Goal: Information Seeking & Learning: Learn about a topic

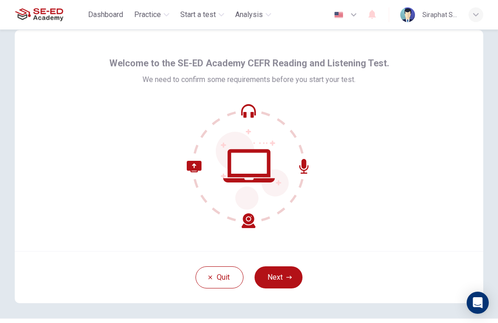
scroll to position [25, 0]
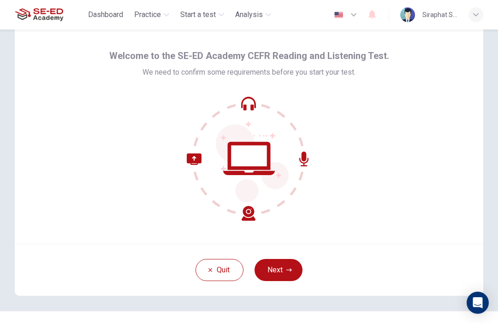
click at [281, 269] on button "Next" at bounding box center [279, 270] width 48 height 22
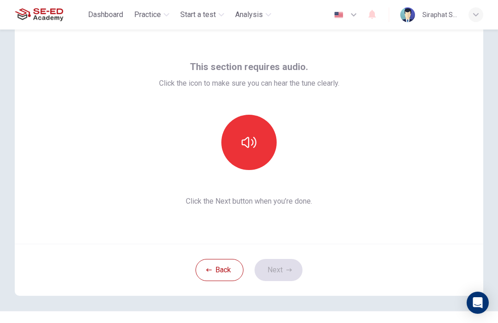
click at [251, 140] on icon "button" at bounding box center [249, 142] width 15 height 15
click at [287, 254] on div "Back Next" at bounding box center [249, 270] width 469 height 52
click at [280, 269] on button "Next" at bounding box center [279, 270] width 48 height 22
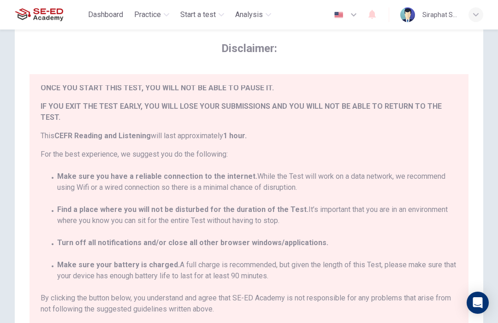
scroll to position [21, 0]
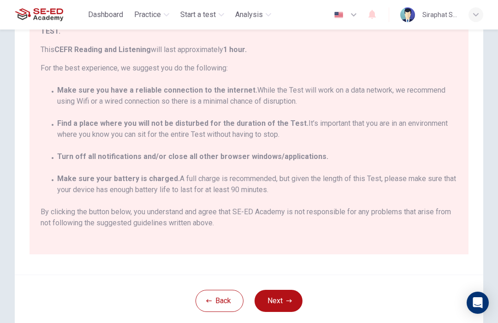
click at [278, 305] on button "Next" at bounding box center [279, 301] width 48 height 22
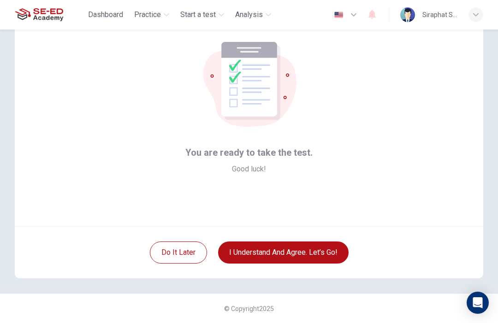
click at [305, 249] on button "I understand and agree. Let’s go!" at bounding box center [283, 253] width 131 height 22
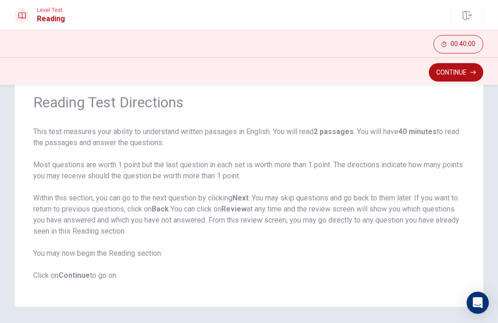
scroll to position [35, 0]
click at [476, 70] on icon "button" at bounding box center [474, 73] width 6 height 6
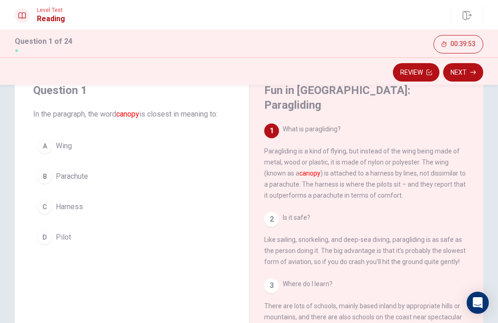
scroll to position [12, 0]
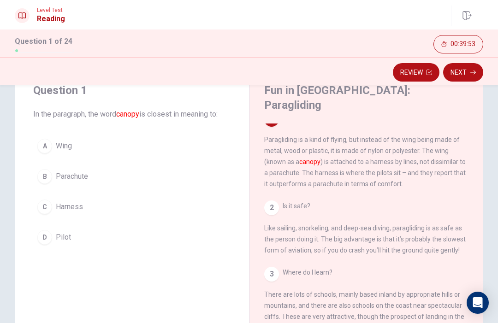
click at [269, 204] on div "2 Is it safe? Like sailing, snorkeling, and deep-sea diving, paragliding is as …" at bounding box center [366, 228] width 205 height 55
click at [278, 189] on div "1 What is paragliding? Paragliding is a kind of flying, but instead of the wing…" at bounding box center [372, 256] width 217 height 265
click at [278, 188] on div "1 What is paragliding? Paragliding is a kind of flying, but instead of the wing…" at bounding box center [372, 256] width 217 height 265
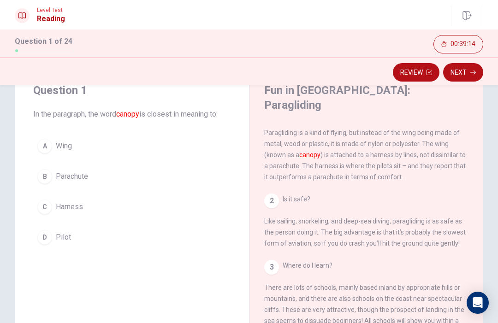
scroll to position [18, 0]
click at [57, 136] on button "A Wing" at bounding box center [131, 146] width 197 height 23
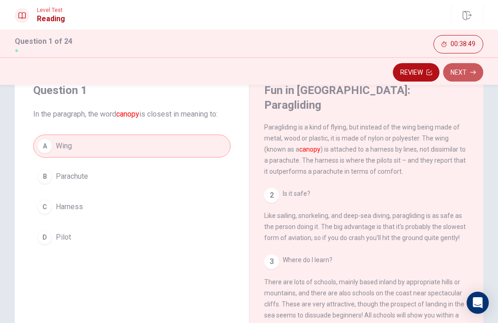
click at [460, 76] on button "Next" at bounding box center [463, 72] width 40 height 18
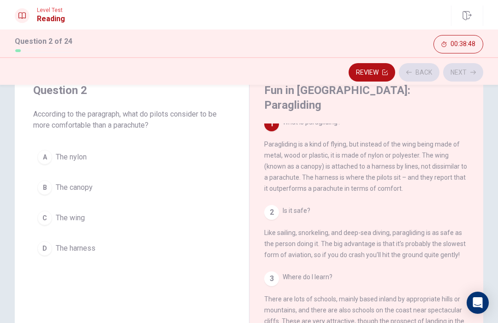
scroll to position [0, 0]
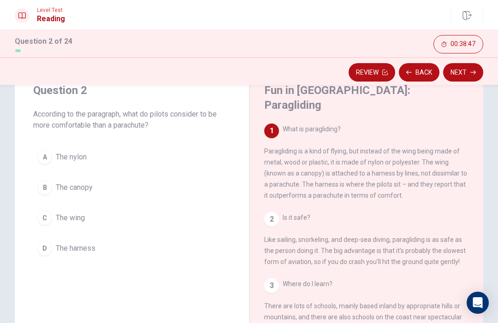
click at [410, 73] on icon "button" at bounding box center [409, 73] width 6 height 6
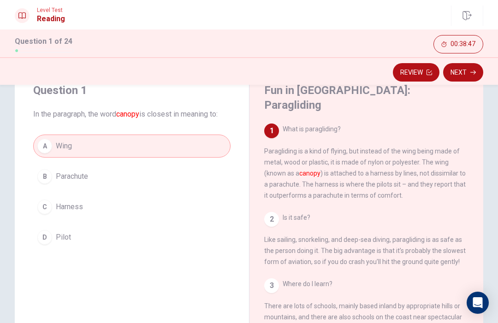
click at [419, 75] on button "Review" at bounding box center [416, 72] width 47 height 18
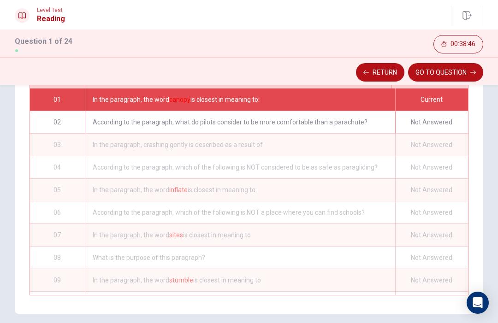
scroll to position [163, 0]
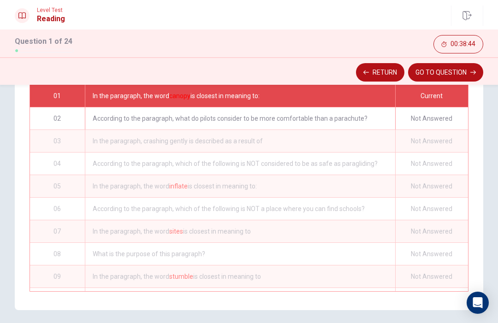
click at [391, 74] on button "Return" at bounding box center [380, 72] width 48 height 18
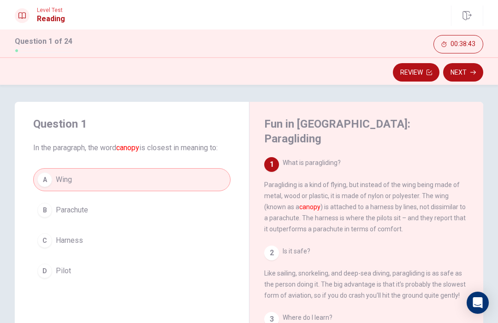
scroll to position [5, 0]
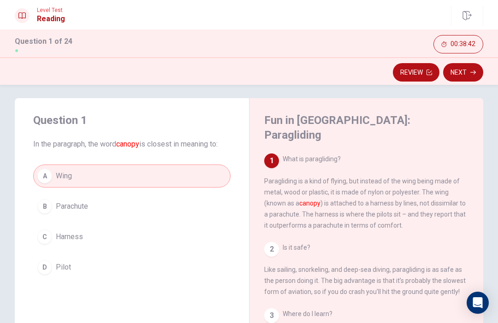
click at [463, 74] on button "Next" at bounding box center [463, 72] width 40 height 18
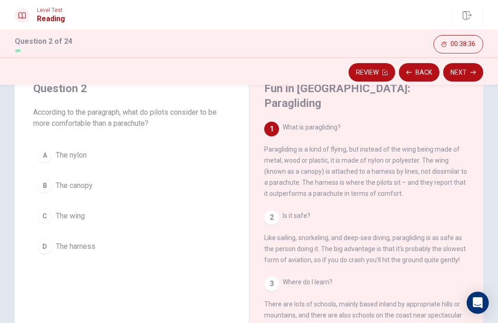
scroll to position [37, 0]
click at [39, 251] on div "D" at bounding box center [44, 246] width 15 height 15
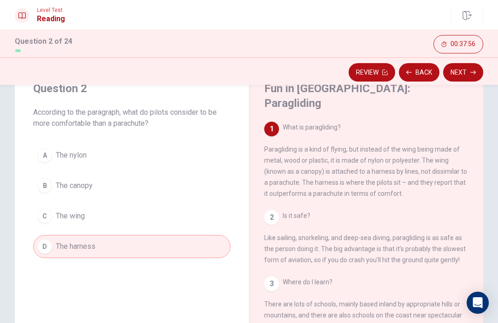
click at [35, 230] on div "A The nylon B The canopy C The wing D The harness" at bounding box center [131, 201] width 197 height 114
click at [34, 229] on div "A The nylon B The canopy C The wing D The harness" at bounding box center [131, 201] width 197 height 114
click at [472, 71] on icon "button" at bounding box center [474, 73] width 6 height 6
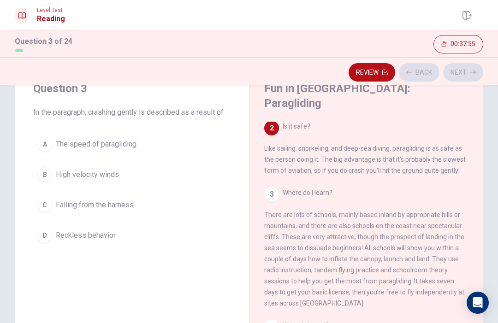
scroll to position [92, 0]
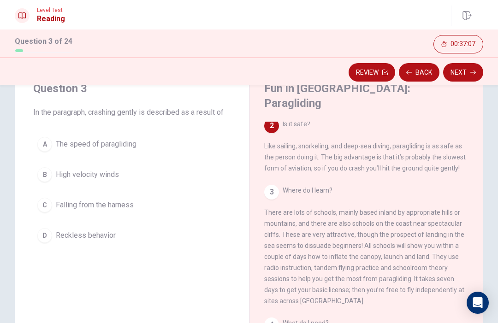
click at [143, 154] on button "A The speed of paragliding" at bounding box center [131, 144] width 197 height 23
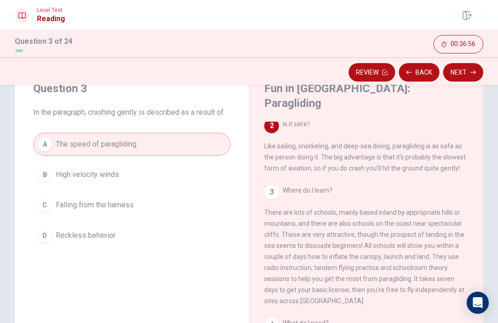
click at [466, 79] on button "Next" at bounding box center [463, 72] width 40 height 18
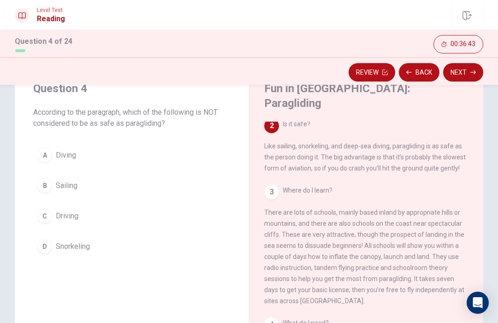
click at [95, 209] on button "C Driving" at bounding box center [131, 216] width 197 height 23
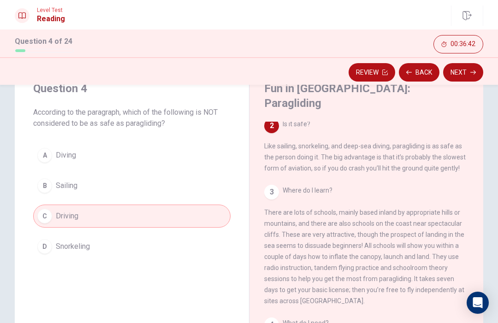
click at [457, 78] on button "Next" at bounding box center [463, 72] width 40 height 18
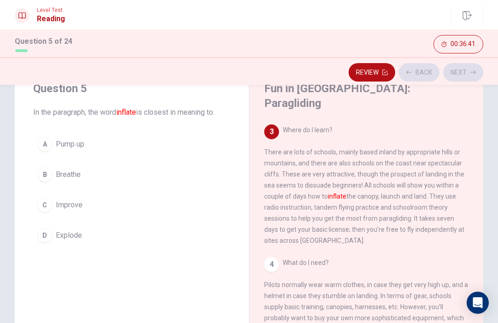
scroll to position [161, 0]
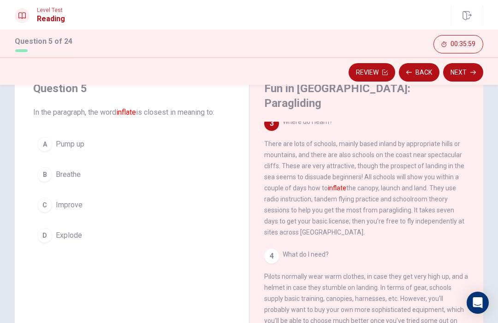
click at [102, 149] on button "A Pump up" at bounding box center [131, 144] width 197 height 23
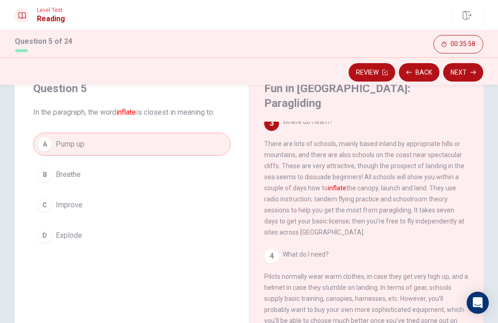
click at [464, 74] on button "Next" at bounding box center [463, 72] width 40 height 18
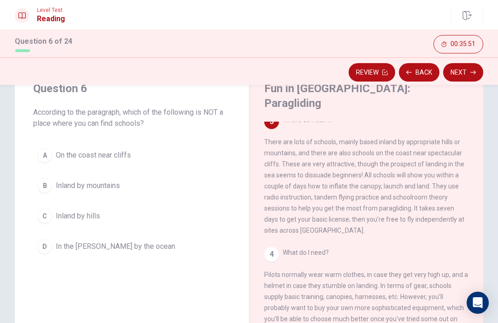
scroll to position [163, 0]
click at [71, 252] on button "D In the [PERSON_NAME] by the ocean" at bounding box center [131, 246] width 197 height 23
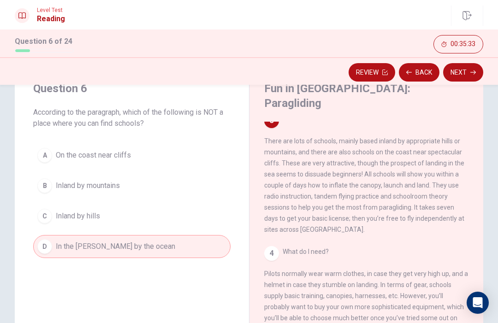
click at [463, 74] on button "Next" at bounding box center [463, 72] width 40 height 18
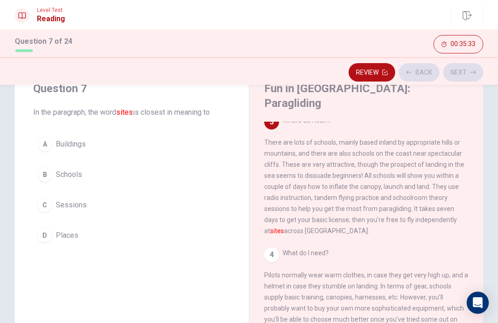
scroll to position [161, 0]
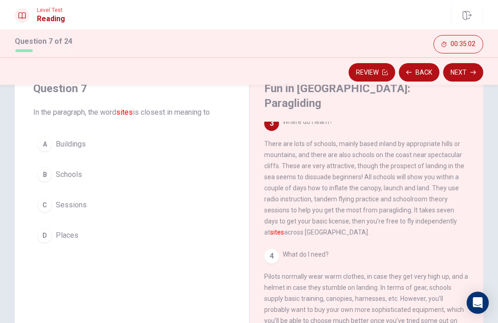
click at [62, 195] on button "C Sessions" at bounding box center [131, 205] width 197 height 23
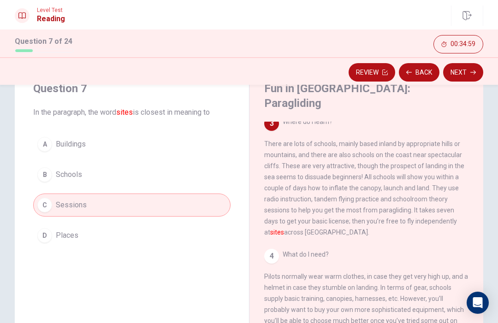
click at [115, 145] on button "A Buildings" at bounding box center [131, 144] width 197 height 23
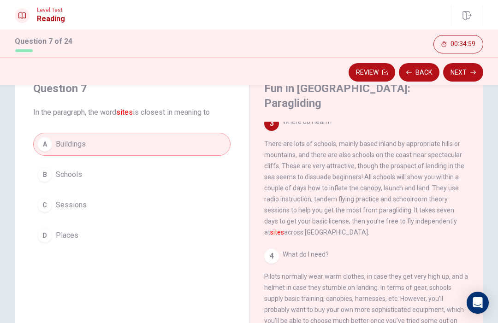
click at [72, 206] on span "Sessions" at bounding box center [71, 205] width 31 height 11
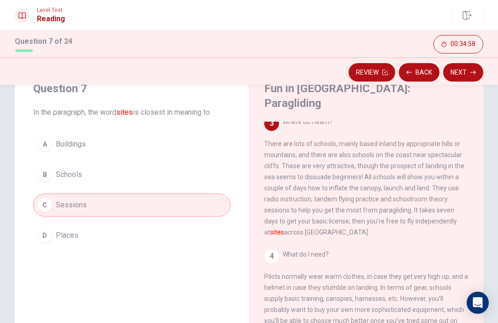
click at [466, 76] on button "Next" at bounding box center [463, 72] width 40 height 18
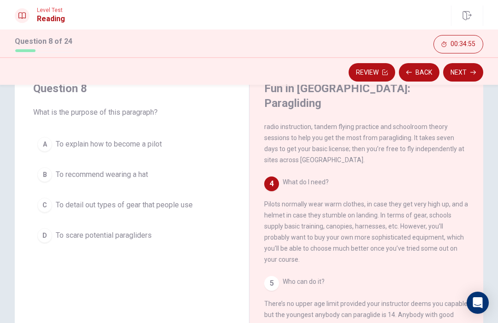
scroll to position [240, 0]
click at [172, 177] on button "B To recommend wearing a hat" at bounding box center [131, 174] width 197 height 23
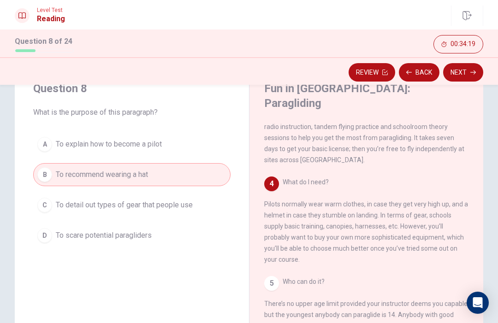
click at [466, 67] on button "Next" at bounding box center [463, 72] width 40 height 18
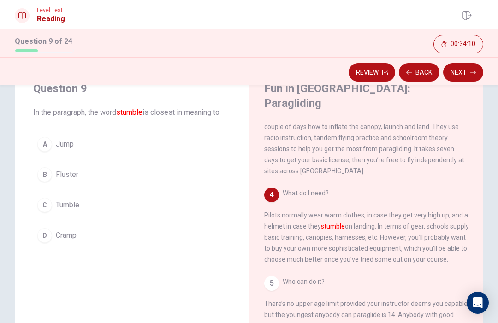
click at [212, 174] on button "B Fluster" at bounding box center [131, 174] width 197 height 23
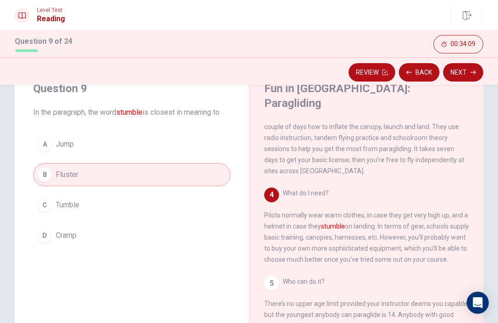
click at [462, 72] on button "Next" at bounding box center [463, 72] width 40 height 18
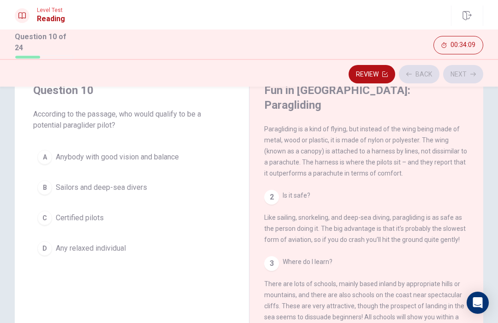
scroll to position [0, 0]
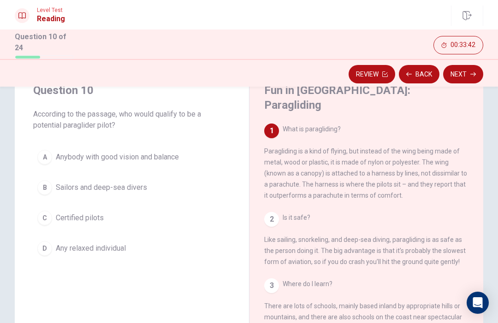
click at [151, 207] on button "C Certified pilots" at bounding box center [131, 218] width 197 height 23
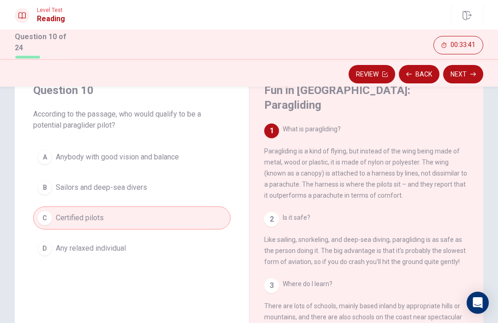
click at [467, 72] on button "Next" at bounding box center [463, 74] width 40 height 18
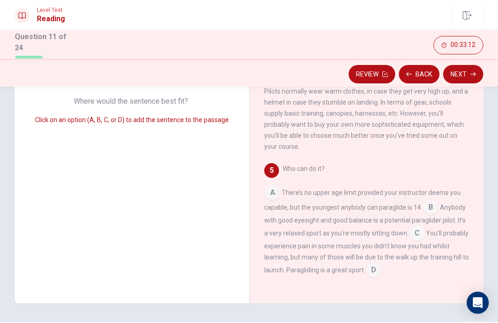
scroll to position [137, 0]
click at [416, 72] on button "Back" at bounding box center [419, 74] width 41 height 18
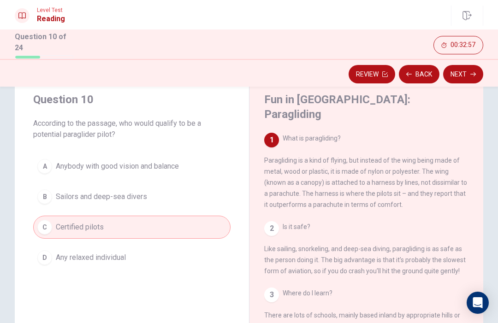
scroll to position [28, 0]
click at [179, 171] on button "A Anybody with good vision and balance" at bounding box center [131, 166] width 197 height 23
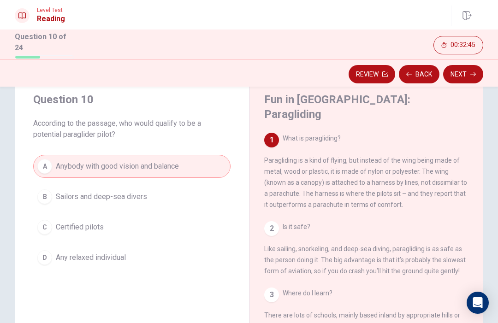
click at [461, 74] on button "Next" at bounding box center [463, 74] width 40 height 18
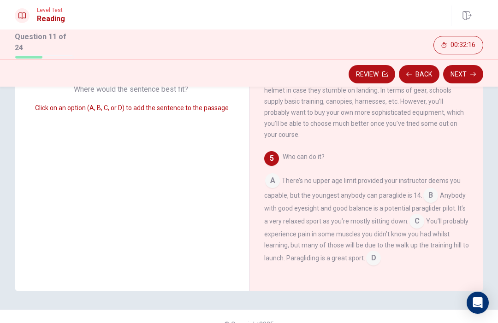
scroll to position [149, 0]
click at [381, 252] on input at bounding box center [373, 259] width 15 height 15
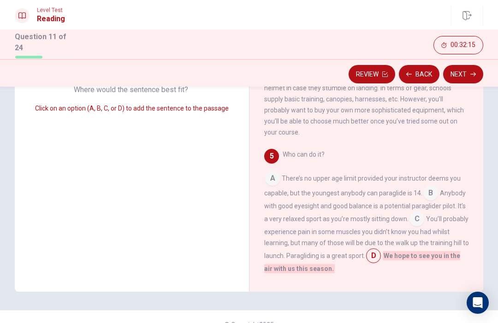
click at [416, 213] on input at bounding box center [417, 220] width 15 height 15
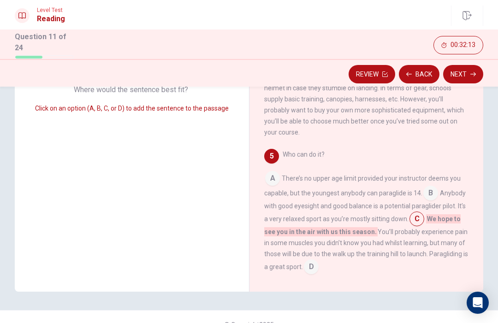
click at [419, 213] on input at bounding box center [417, 220] width 15 height 15
click at [311, 261] on input at bounding box center [311, 268] width 15 height 15
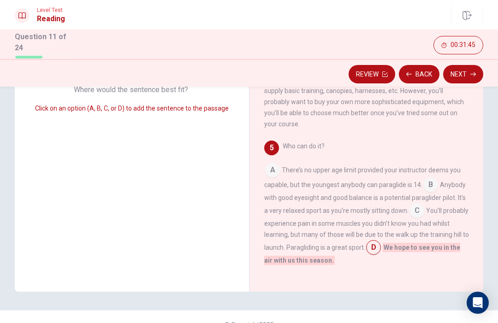
scroll to position [262, 0]
click at [455, 80] on button "Next" at bounding box center [463, 74] width 40 height 18
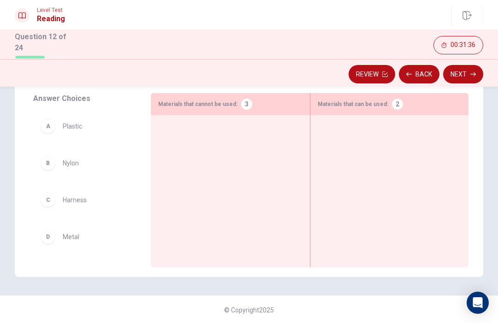
scroll to position [0, 0]
click at [386, 72] on icon "button" at bounding box center [385, 75] width 6 height 6
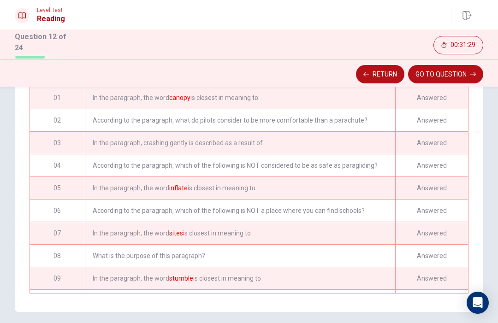
click at [420, 96] on div "Answered" at bounding box center [431, 98] width 73 height 22
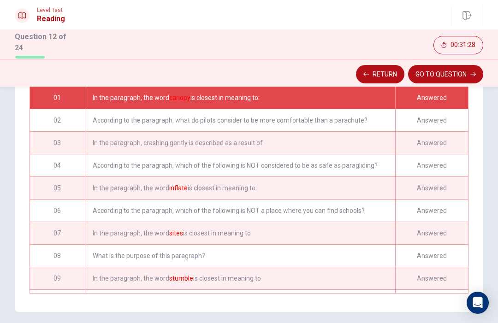
click at [425, 101] on div "Answered" at bounding box center [431, 98] width 73 height 22
click at [447, 77] on button "GO TO QUESTION" at bounding box center [445, 74] width 75 height 18
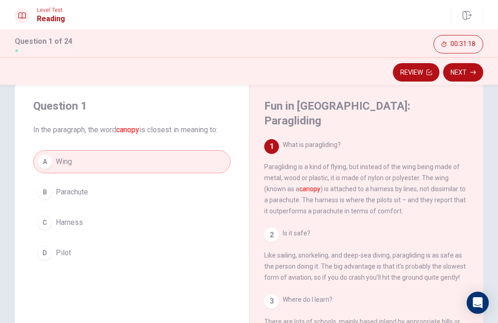
scroll to position [19, 0]
click at [426, 76] on button "Review" at bounding box center [416, 72] width 47 height 18
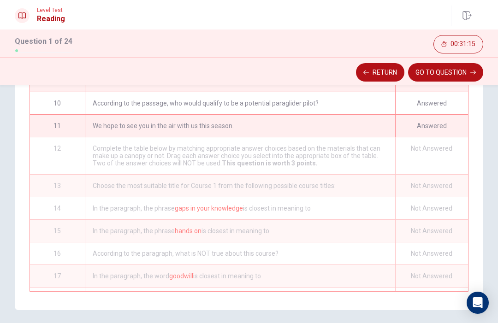
scroll to position [202, 0]
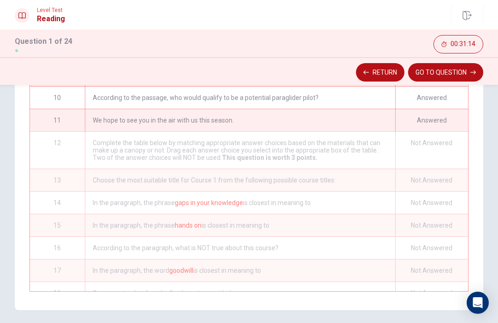
click at [424, 129] on div "Answered" at bounding box center [431, 120] width 73 height 22
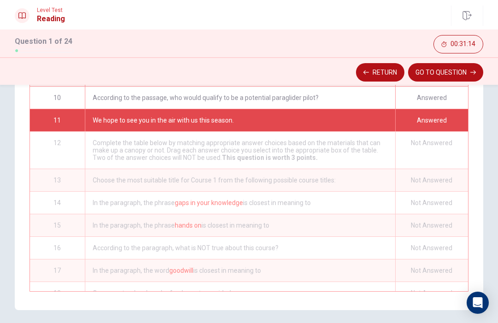
click at [428, 115] on div "Answered" at bounding box center [431, 120] width 73 height 22
click at [450, 72] on button "GO TO QUESTION" at bounding box center [445, 72] width 75 height 18
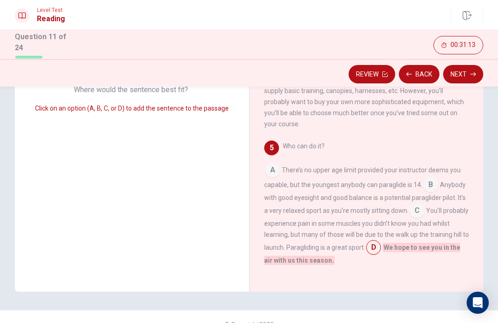
scroll to position [262, 0]
click at [461, 73] on button "Next" at bounding box center [463, 74] width 40 height 18
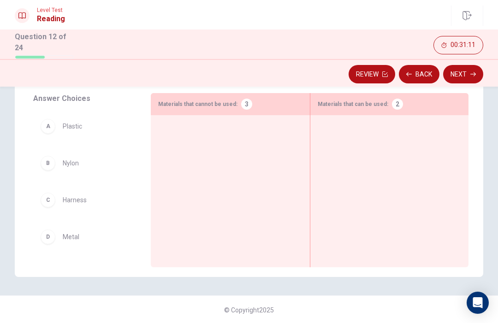
click at [66, 161] on span "Nylon" at bounding box center [71, 163] width 16 height 11
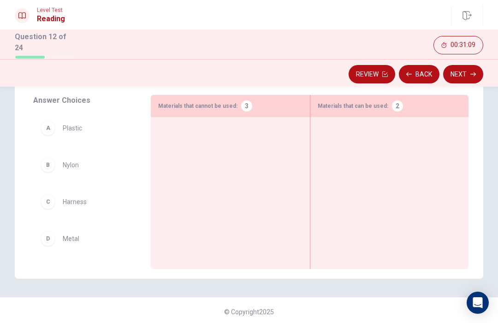
scroll to position [147, 0]
click at [52, 159] on div "B" at bounding box center [48, 165] width 15 height 15
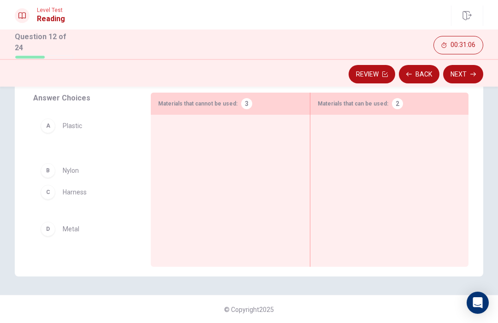
scroll to position [149, 0]
click at [392, 125] on div at bounding box center [389, 177] width 143 height 109
click at [51, 165] on div "B" at bounding box center [48, 163] width 15 height 15
click at [387, 150] on div at bounding box center [389, 177] width 143 height 109
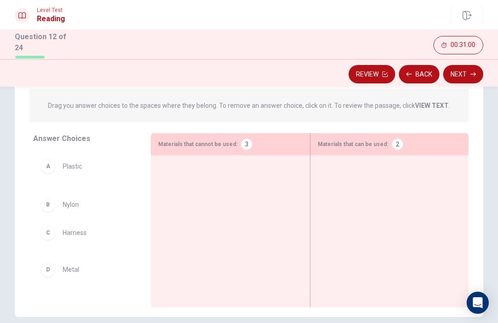
scroll to position [108, 0]
click at [71, 203] on span "Nylon" at bounding box center [71, 203] width 16 height 11
click at [376, 177] on div at bounding box center [389, 217] width 143 height 109
click at [397, 140] on div "2" at bounding box center [397, 144] width 11 height 11
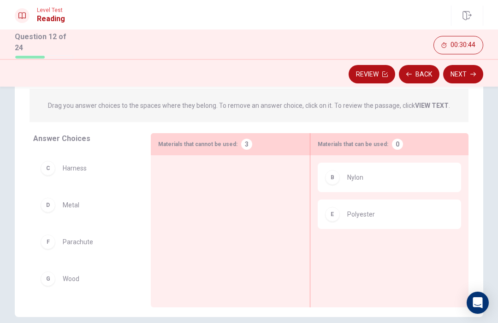
scroll to position [35, 0]
click at [379, 73] on button "Review" at bounding box center [372, 74] width 47 height 18
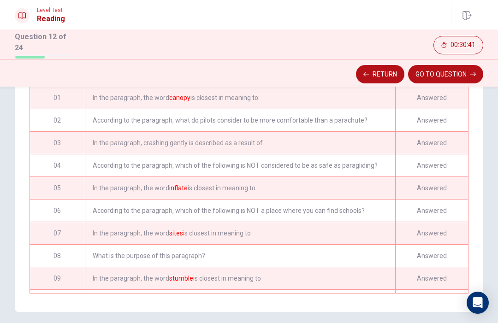
scroll to position [0, 0]
click at [401, 99] on div "Answered" at bounding box center [431, 98] width 73 height 22
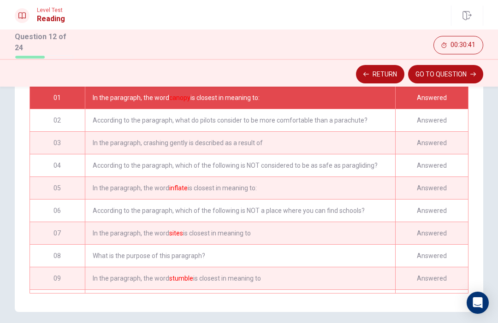
click at [400, 99] on div "Answered" at bounding box center [431, 98] width 73 height 22
click at [442, 74] on button "GO TO QUESTION" at bounding box center [445, 74] width 75 height 18
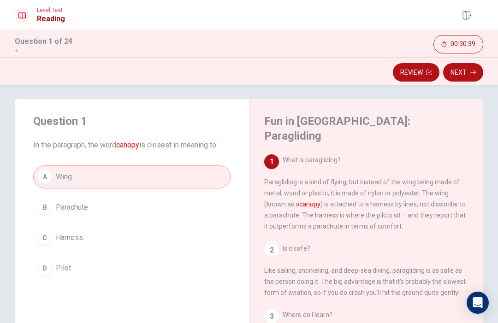
scroll to position [3, 0]
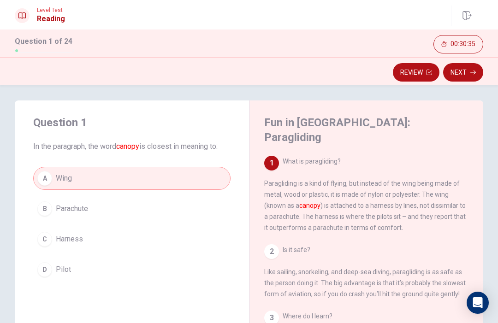
click at [420, 75] on button "Review" at bounding box center [416, 72] width 47 height 18
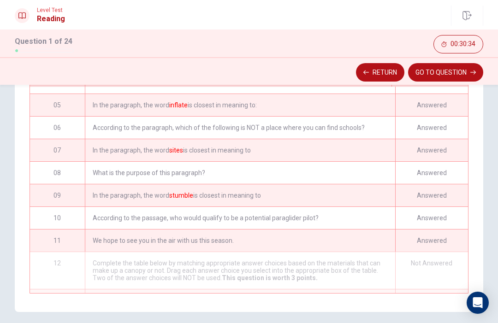
scroll to position [137, 0]
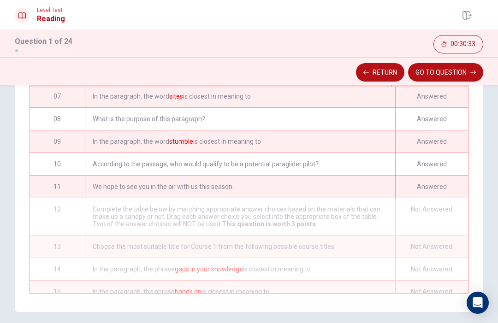
click at [429, 179] on div "Answered" at bounding box center [431, 187] width 73 height 22
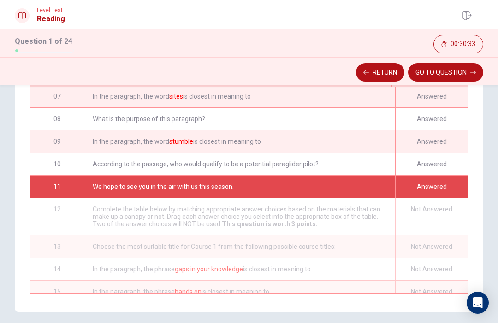
click at [449, 67] on button "GO TO QUESTION" at bounding box center [445, 72] width 75 height 18
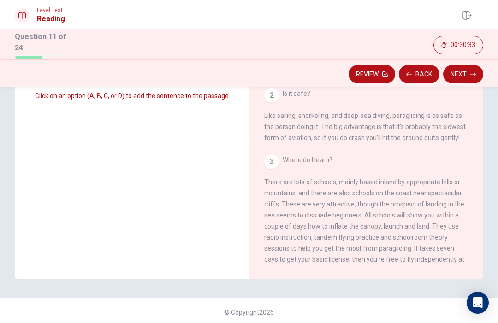
scroll to position [262, 0]
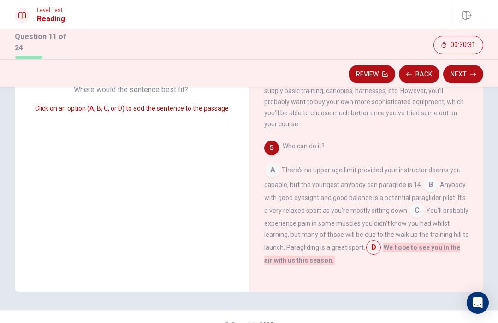
click at [466, 74] on button "Next" at bounding box center [463, 74] width 40 height 18
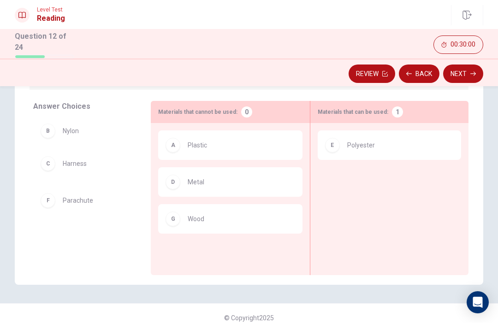
scroll to position [140, 0]
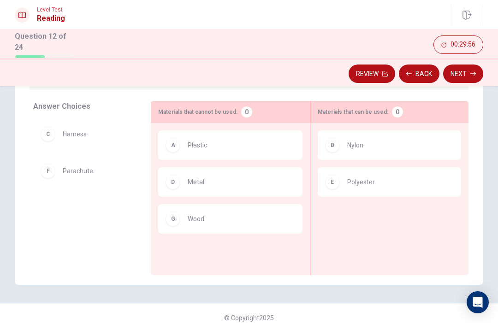
click at [463, 71] on button "Next" at bounding box center [463, 74] width 40 height 18
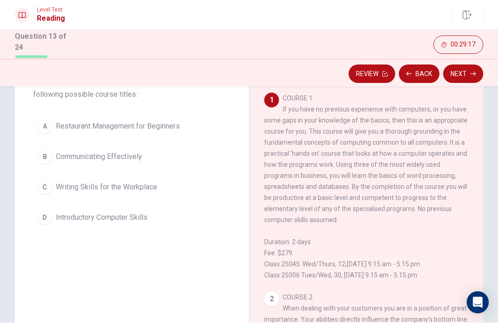
scroll to position [68, 0]
click at [140, 223] on button "D Introductory Computer Skills" at bounding box center [131, 217] width 197 height 23
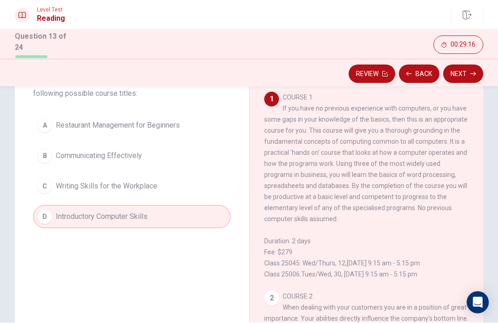
click at [462, 79] on button "Next" at bounding box center [463, 74] width 40 height 18
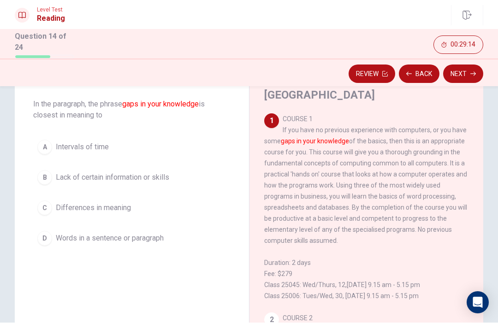
scroll to position [44, 0]
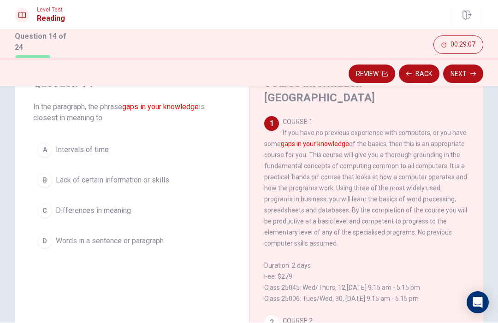
click at [161, 178] on span "Lack of certain information or skills" at bounding box center [112, 180] width 113 height 11
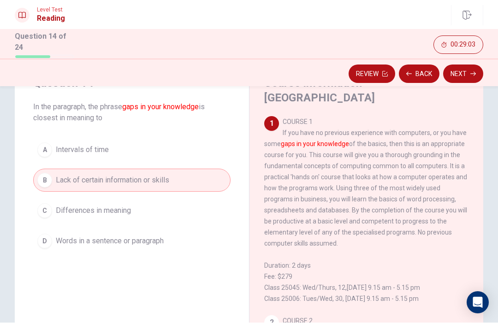
click at [465, 71] on button "Next" at bounding box center [463, 74] width 40 height 18
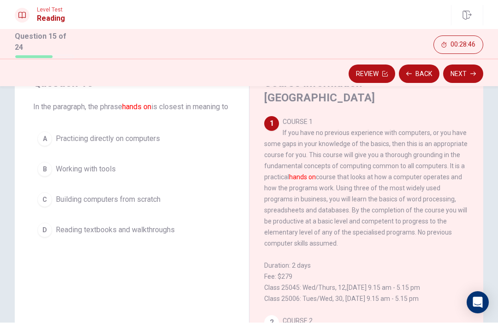
click at [173, 146] on button "A Practicing directly on computers" at bounding box center [131, 139] width 197 height 23
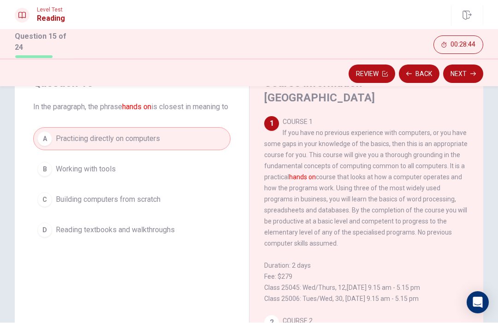
click at [465, 71] on button "Next" at bounding box center [463, 74] width 40 height 18
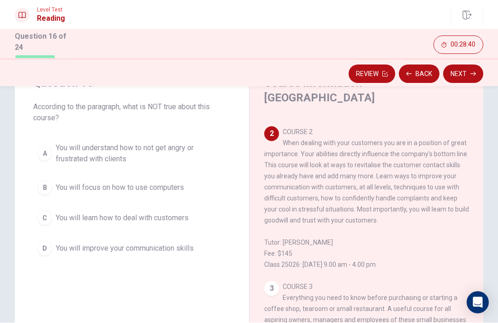
scroll to position [189, 0]
click at [116, 193] on button "B You will focus on how to use computers" at bounding box center [131, 188] width 197 height 23
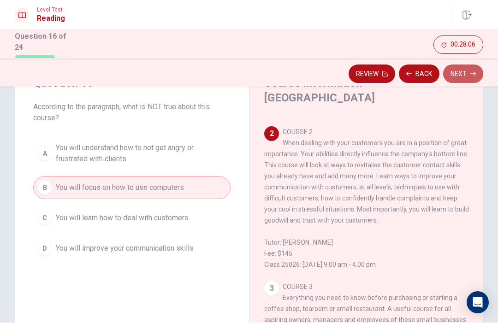
click at [459, 69] on button "Next" at bounding box center [463, 74] width 40 height 18
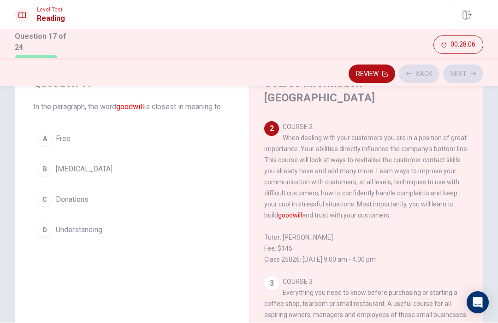
scroll to position [196, 0]
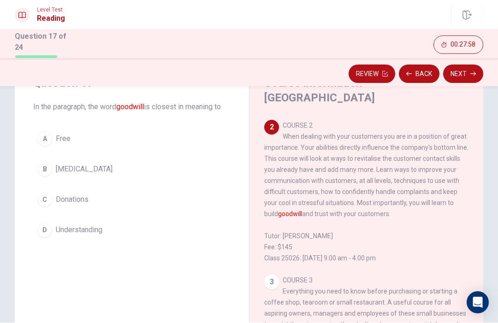
click at [175, 161] on button "B [MEDICAL_DATA]" at bounding box center [131, 169] width 197 height 23
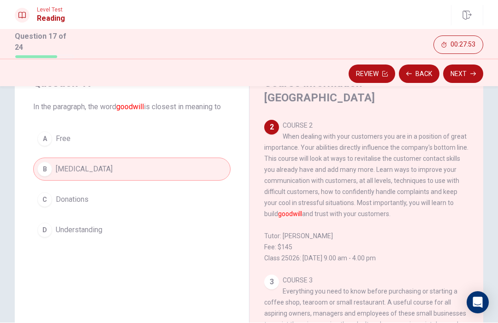
click at [151, 229] on button "D Understanding" at bounding box center [131, 230] width 197 height 23
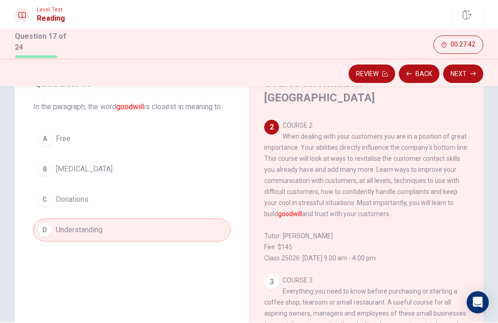
click at [192, 169] on button "B [MEDICAL_DATA]" at bounding box center [131, 169] width 197 height 23
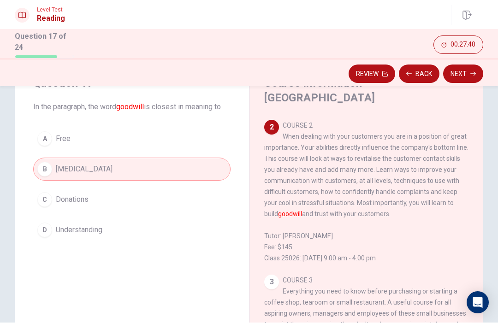
click at [459, 73] on button "Next" at bounding box center [463, 74] width 40 height 18
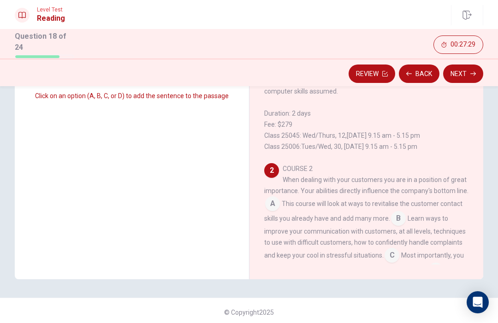
scroll to position [161, 0]
click at [426, 108] on div "1 COURSE 1 If you have no previous experience with computers, or you have some …" at bounding box center [366, 58] width 205 height 188
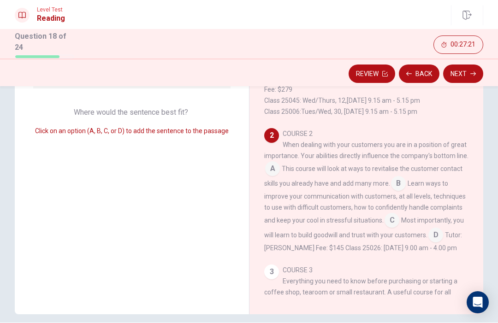
scroll to position [108, 0]
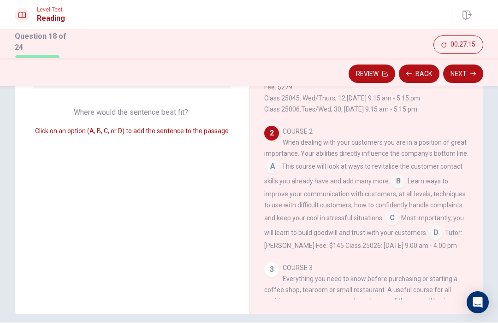
click at [406, 175] on input at bounding box center [398, 182] width 15 height 15
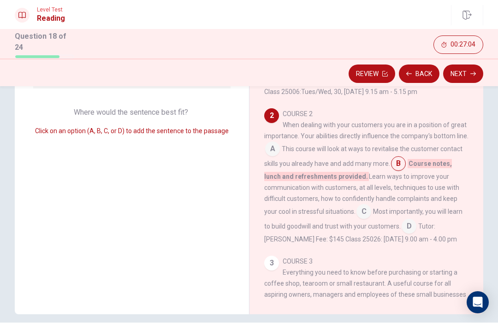
scroll to position [125, 0]
click at [407, 228] on input at bounding box center [409, 228] width 15 height 15
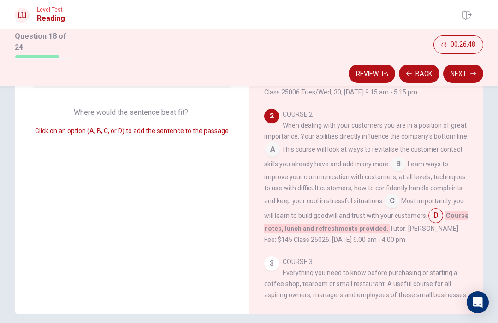
click at [475, 72] on icon "button" at bounding box center [474, 75] width 6 height 6
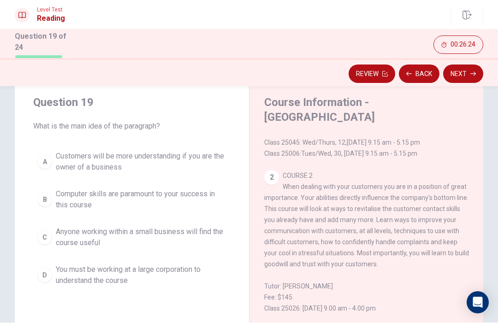
scroll to position [140, 0]
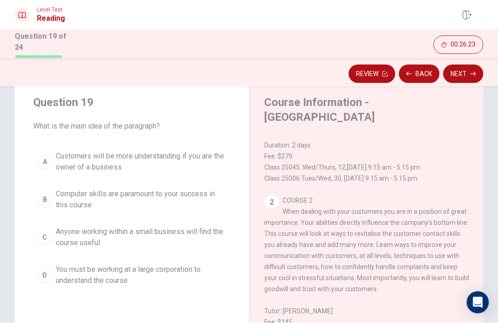
click at [426, 77] on button "Back" at bounding box center [419, 74] width 41 height 18
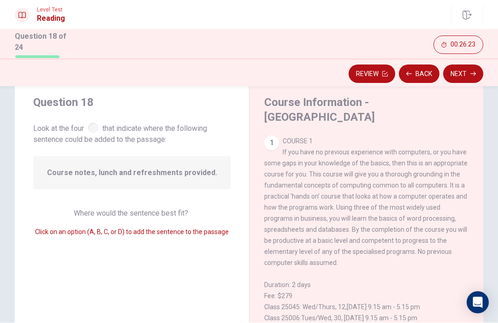
scroll to position [159, 0]
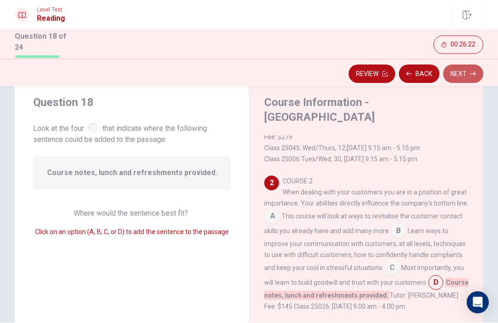
click at [448, 76] on button "Next" at bounding box center [463, 74] width 40 height 18
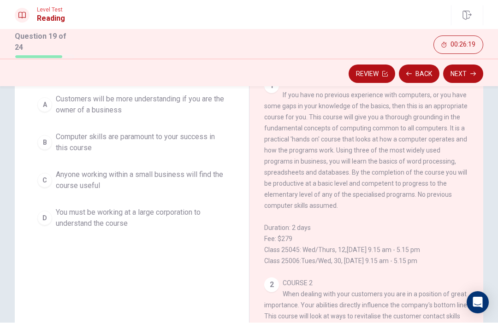
click at [439, 140] on span "COURSE 1 If you have no previous experience with computers, or you have some ga…" at bounding box center [365, 173] width 203 height 185
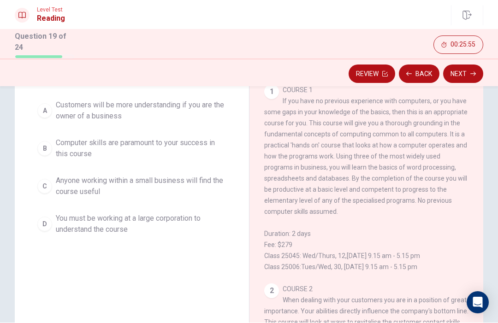
scroll to position [-2, 0]
click at [461, 71] on button "Next" at bounding box center [463, 74] width 40 height 18
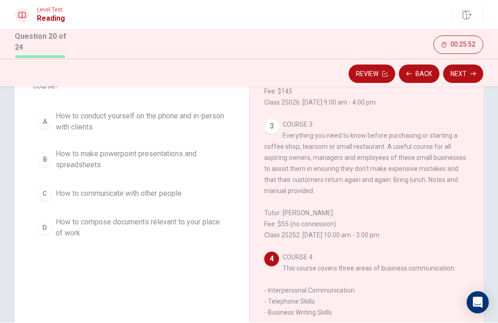
scroll to position [320, 0]
click at [429, 75] on button "Back" at bounding box center [419, 74] width 41 height 18
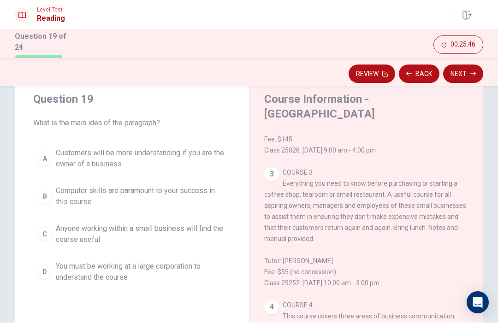
scroll to position [29, 0]
click at [42, 171] on button "A Customers will be more understanding if you are the owner of a business" at bounding box center [131, 158] width 197 height 30
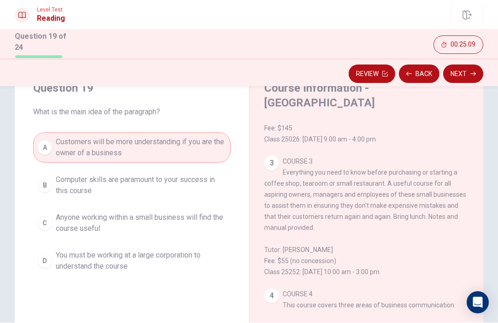
scroll to position [40, 0]
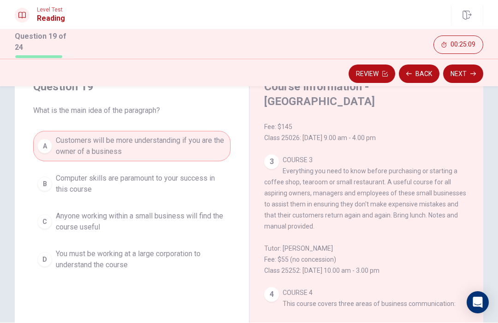
click at [53, 212] on button "C Anyone working within a small business will find the course useful" at bounding box center [131, 222] width 197 height 30
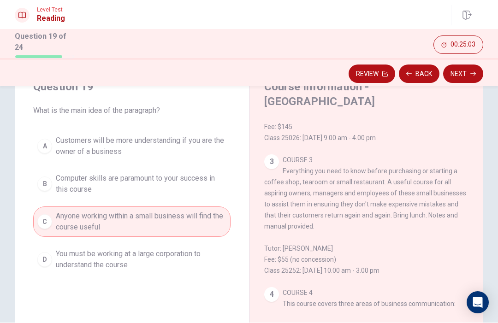
click at [462, 66] on button "Next" at bounding box center [463, 74] width 40 height 18
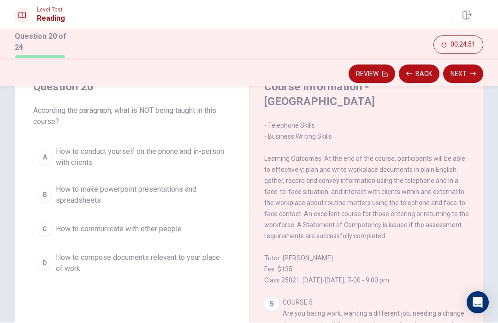
scroll to position [531, 0]
click at [103, 185] on span "How to make powerpoint presentations and spreadsheets" at bounding box center [141, 196] width 171 height 22
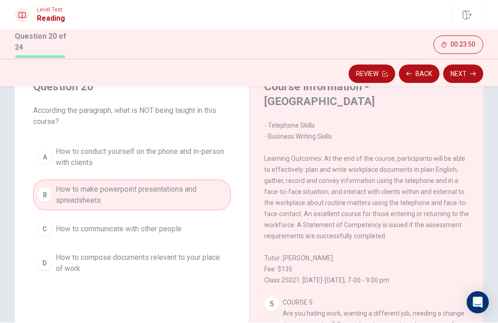
click at [452, 65] on button "Next" at bounding box center [463, 74] width 40 height 18
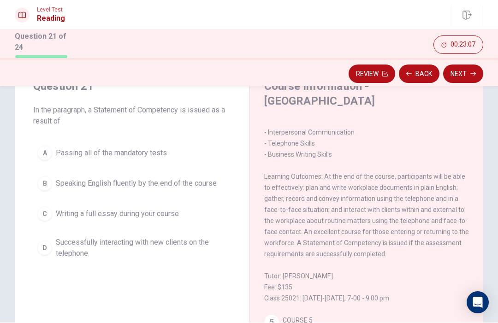
scroll to position [513, 0]
click at [62, 148] on span "Passing all of the mandatory tests" at bounding box center [111, 153] width 111 height 11
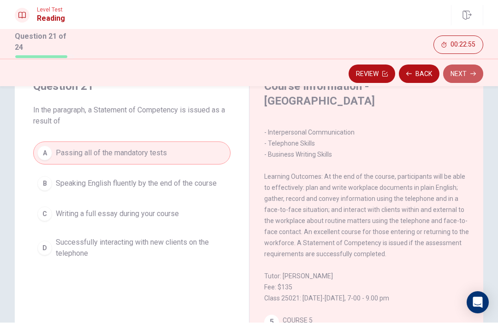
click at [456, 75] on button "Next" at bounding box center [463, 74] width 40 height 18
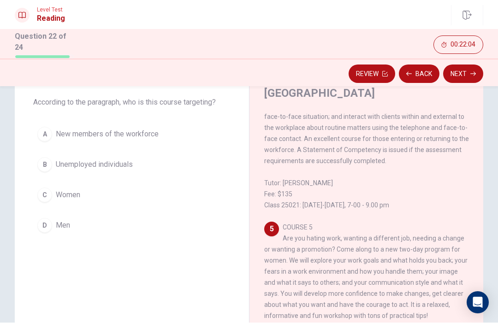
scroll to position [48, 0]
click at [38, 176] on div "A New members of the workforce B Unemployed individuals C Women D Men" at bounding box center [131, 180] width 197 height 114
click at [51, 229] on button "D Men" at bounding box center [131, 226] width 197 height 23
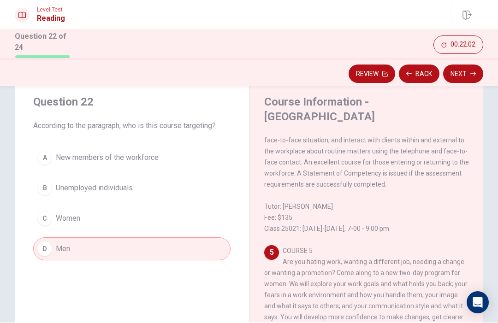
scroll to position [25, 0]
click at [42, 219] on div "C" at bounding box center [44, 219] width 15 height 15
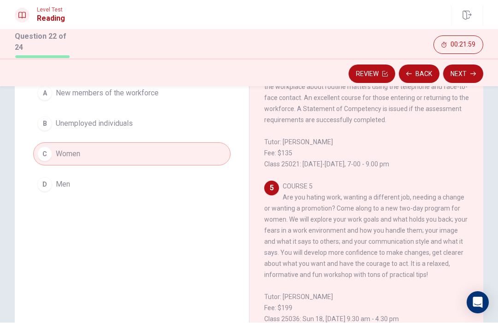
scroll to position [90, 0]
click at [462, 72] on button "Next" at bounding box center [463, 74] width 40 height 18
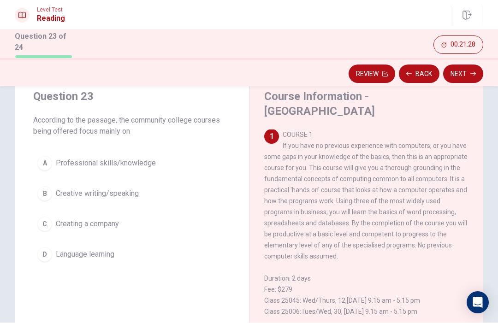
scroll to position [0, 0]
click at [45, 161] on div "A" at bounding box center [44, 163] width 15 height 15
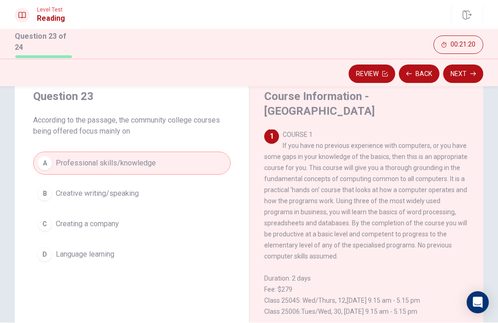
click at [461, 78] on button "Next" at bounding box center [463, 74] width 40 height 18
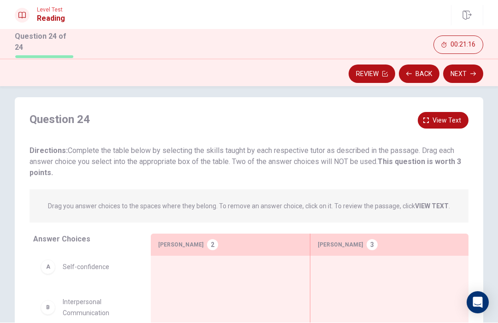
scroll to position [9, 0]
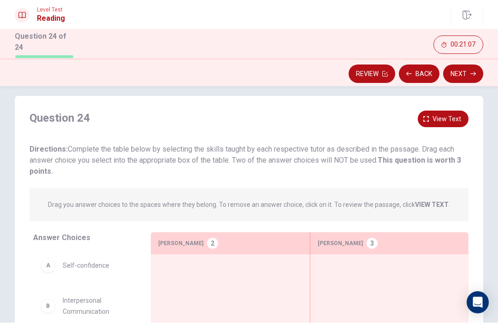
click at [443, 115] on span "View text" at bounding box center [447, 120] width 29 height 12
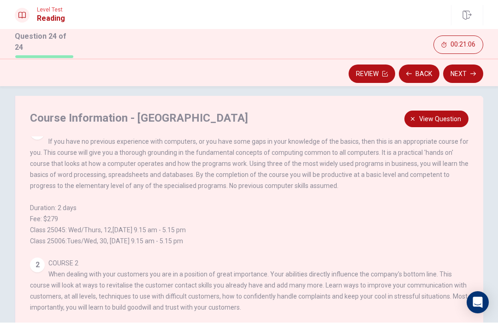
scroll to position [17, 0]
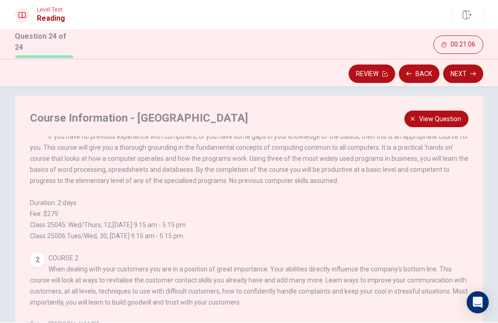
click at [447, 118] on span "View question" at bounding box center [440, 120] width 42 height 12
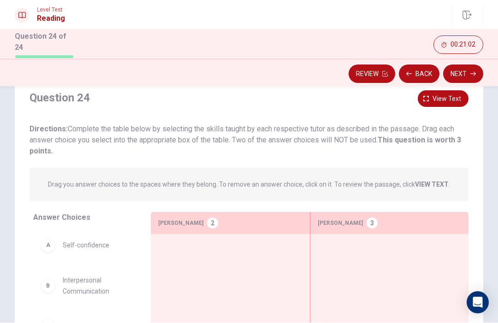
scroll to position [29, 0]
click at [452, 104] on button "View text" at bounding box center [443, 99] width 51 height 17
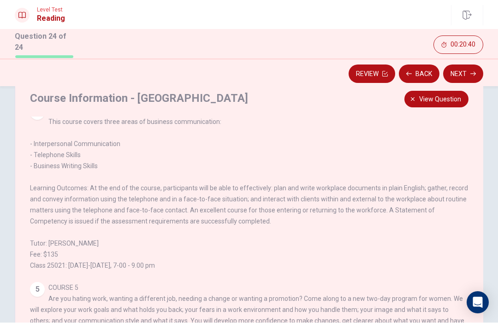
scroll to position [379, 0]
click at [448, 100] on span "View question" at bounding box center [440, 100] width 42 height 12
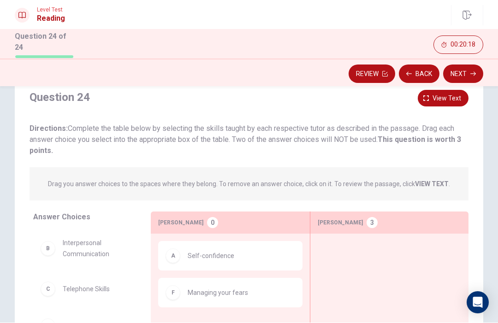
scroll to position [31, 0]
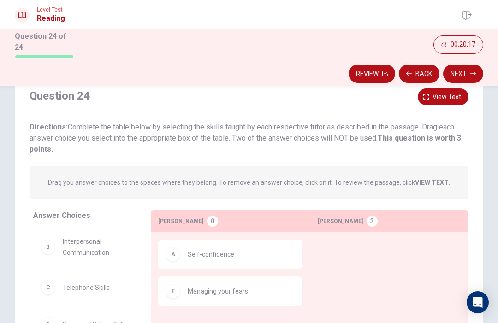
click at [448, 99] on span "View text" at bounding box center [447, 98] width 29 height 12
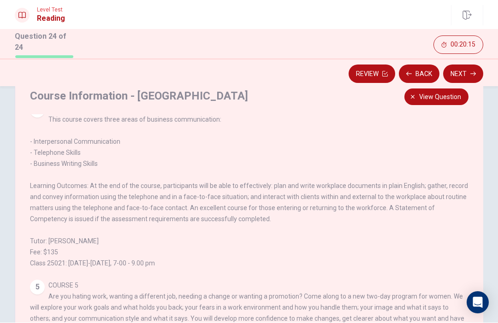
scroll to position [360, 0]
click at [450, 99] on span "View question" at bounding box center [440, 98] width 42 height 12
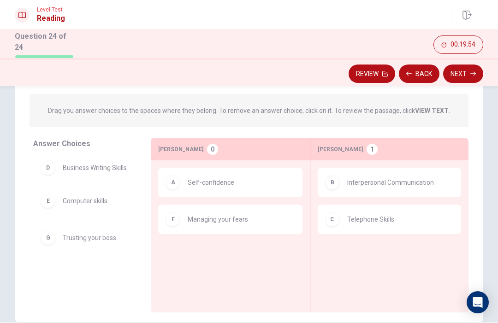
scroll to position [103, 0]
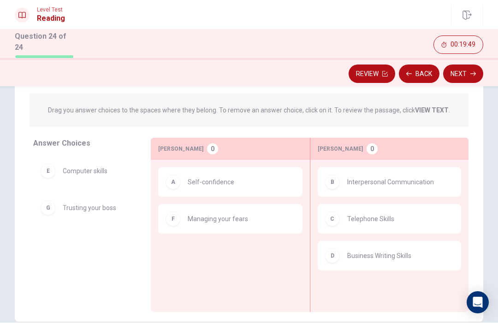
click at [467, 71] on button "Next" at bounding box center [463, 74] width 40 height 18
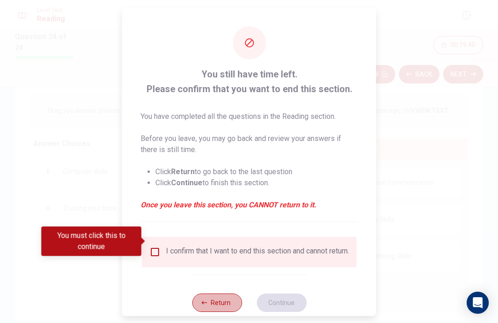
click at [213, 296] on button "Return" at bounding box center [217, 302] width 50 height 18
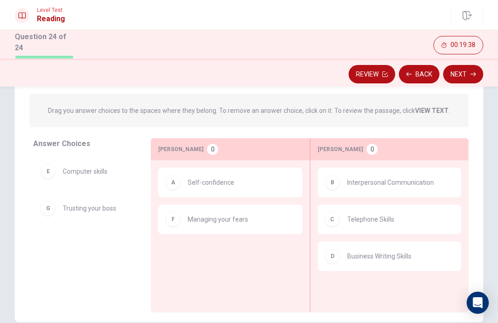
click at [371, 78] on button "Review" at bounding box center [372, 74] width 47 height 18
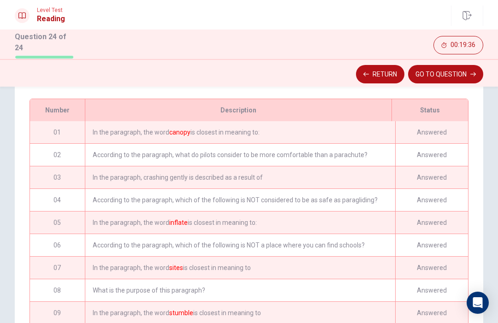
scroll to position [123, 0]
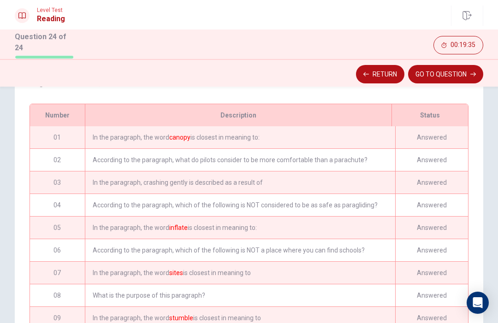
click at [422, 130] on div "Answered" at bounding box center [431, 137] width 73 height 22
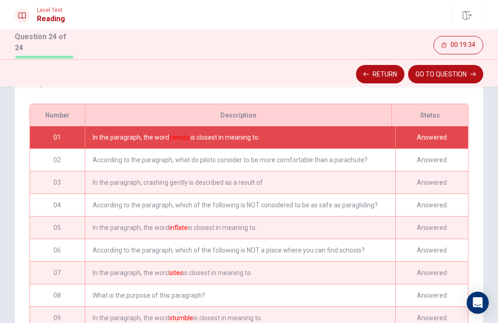
click at [453, 77] on button "GO TO QUESTION" at bounding box center [445, 74] width 75 height 18
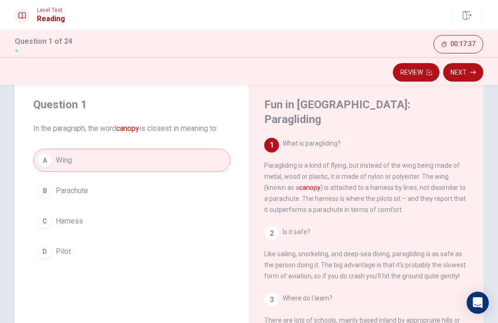
scroll to position [0, 0]
click at [466, 71] on button "Next" at bounding box center [463, 72] width 40 height 18
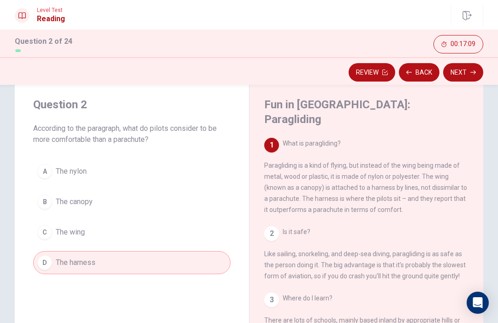
click at [461, 76] on button "Next" at bounding box center [463, 72] width 40 height 18
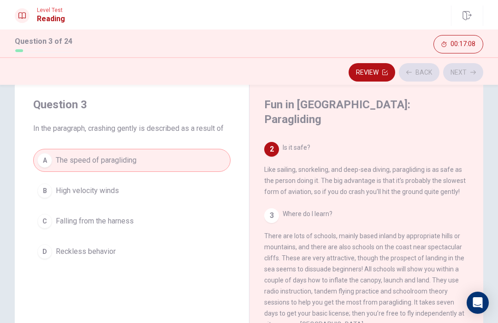
scroll to position [92, 0]
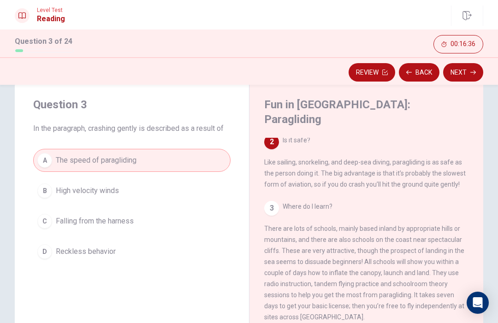
click at [465, 69] on button "Next" at bounding box center [463, 72] width 40 height 18
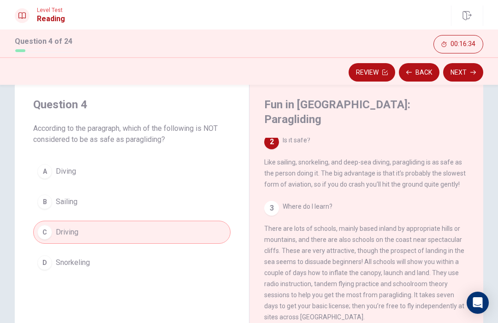
click at [479, 65] on button "Next" at bounding box center [463, 72] width 40 height 18
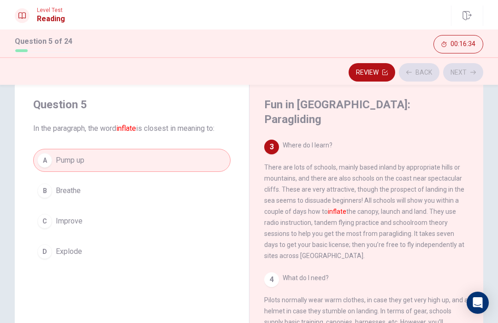
scroll to position [161, 0]
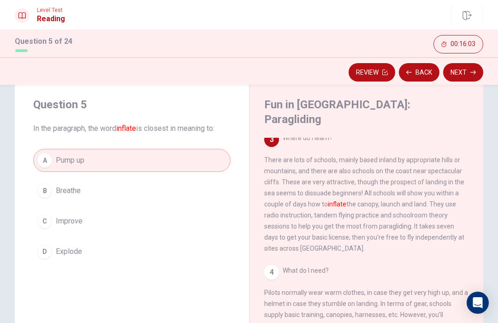
click at [472, 80] on button "Next" at bounding box center [463, 72] width 40 height 18
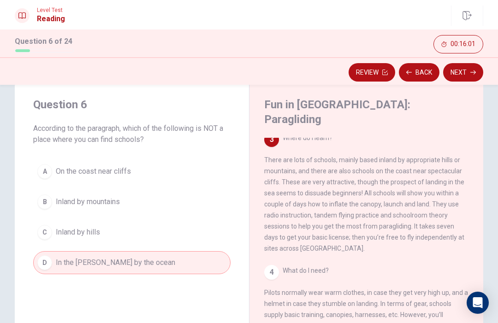
click at [465, 75] on button "Next" at bounding box center [463, 72] width 40 height 18
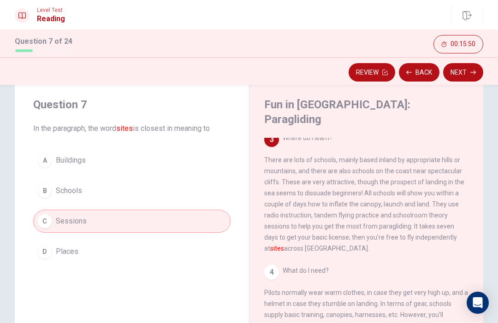
click at [181, 191] on button "B Schools" at bounding box center [131, 190] width 197 height 23
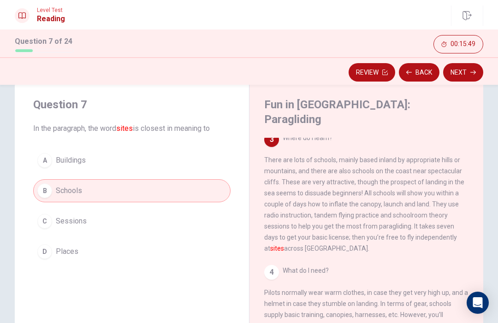
click at [471, 73] on icon "button" at bounding box center [474, 73] width 6 height 6
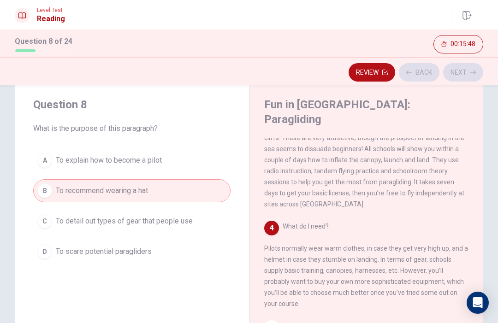
scroll to position [206, 0]
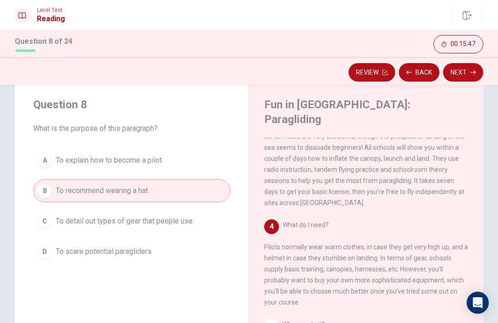
click at [467, 77] on button "Next" at bounding box center [463, 72] width 40 height 18
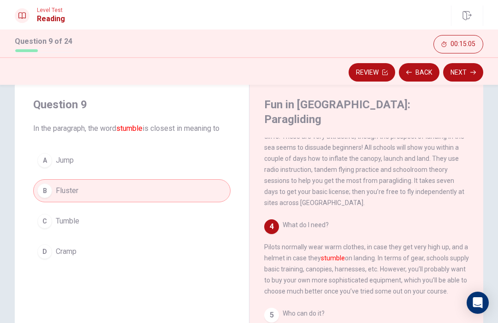
click at [188, 212] on button "C Tumble" at bounding box center [131, 221] width 197 height 23
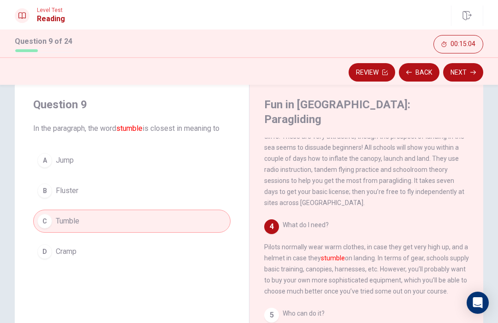
click at [470, 76] on button "Next" at bounding box center [463, 72] width 40 height 18
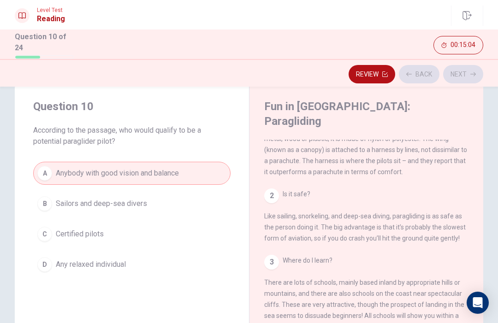
scroll to position [0, 0]
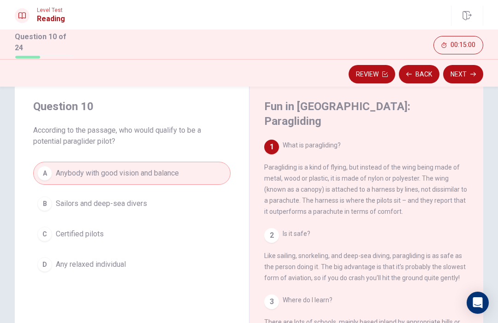
click at [473, 73] on icon "button" at bounding box center [474, 75] width 6 height 6
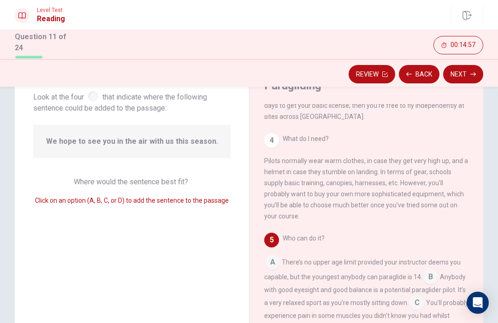
scroll to position [59, 0]
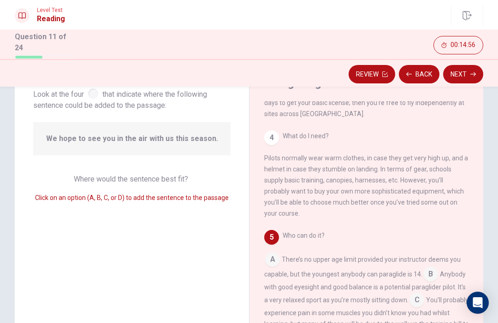
click at [468, 72] on button "Next" at bounding box center [463, 74] width 40 height 18
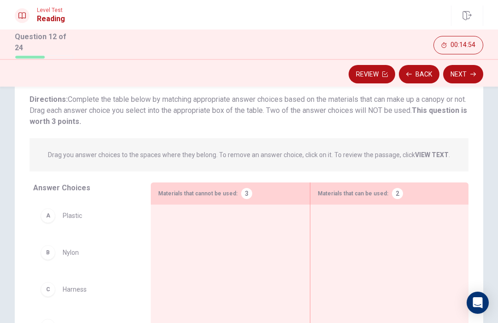
click at [470, 74] on button "Next" at bounding box center [463, 74] width 40 height 18
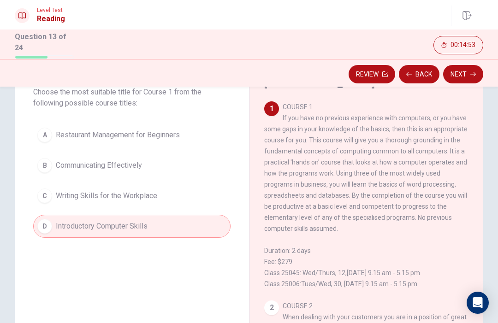
click at [422, 71] on button "Back" at bounding box center [419, 74] width 41 height 18
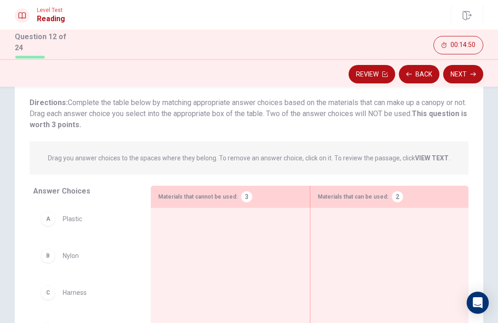
scroll to position [56, 0]
click at [387, 73] on icon "button" at bounding box center [385, 75] width 6 height 6
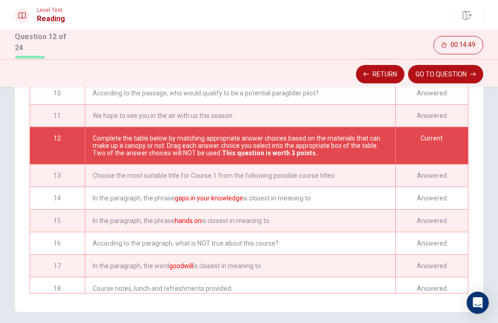
scroll to position [248, 0]
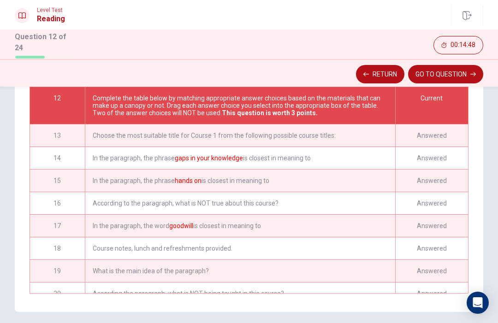
click at [424, 138] on div "Answered" at bounding box center [431, 136] width 73 height 22
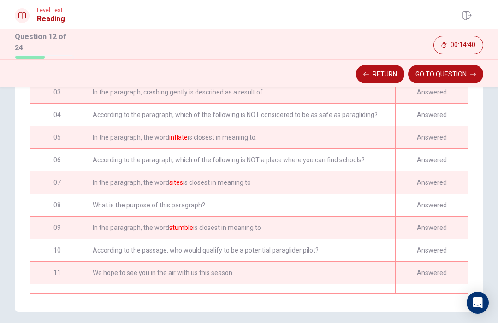
scroll to position [36, 0]
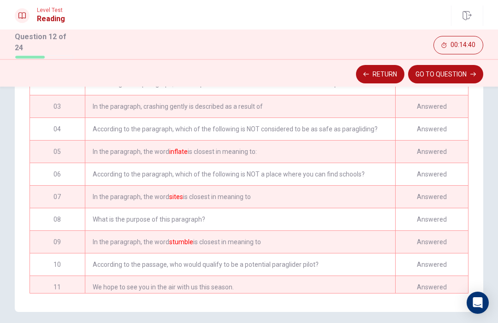
click at [456, 78] on button "GO TO QUESTION" at bounding box center [445, 74] width 75 height 18
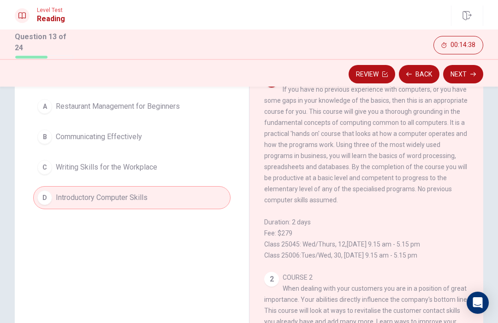
scroll to position [86, 0]
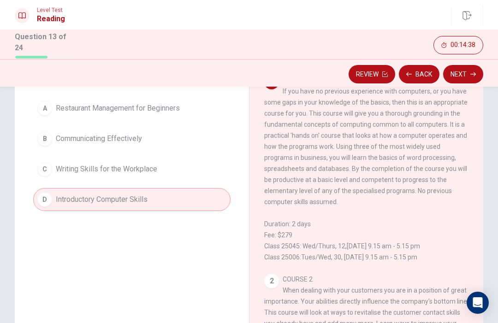
click at [371, 68] on button "Review" at bounding box center [372, 74] width 47 height 18
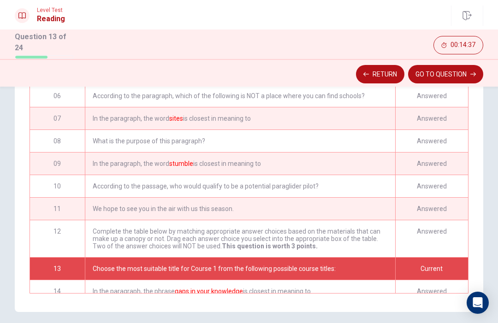
scroll to position [115, 0]
click at [406, 132] on div "Answered" at bounding box center [431, 141] width 73 height 22
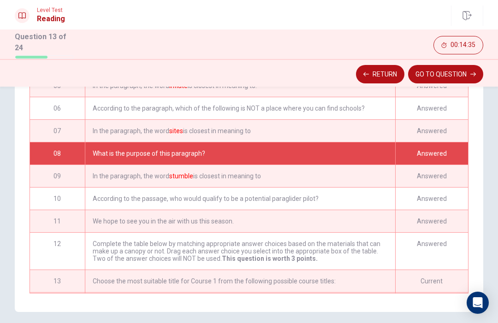
scroll to position [102, 0]
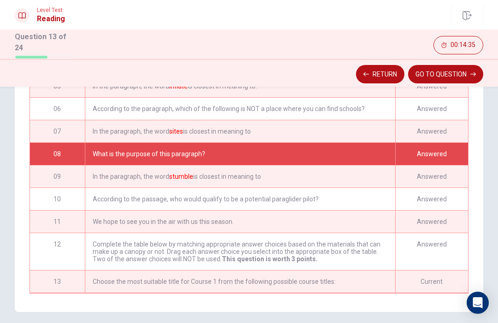
click at [388, 174] on div "In the paragraph, the word stumble is closest in meaning to" at bounding box center [240, 177] width 311 height 22
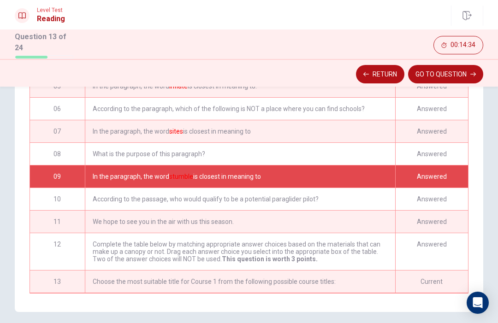
click at [368, 201] on div "According to the passage, who would qualify to be a potential paraglider pilot?" at bounding box center [240, 199] width 311 height 22
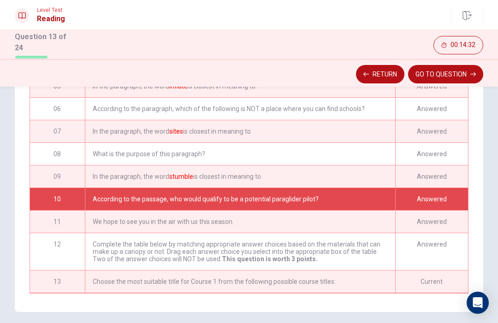
click at [339, 245] on div "Complete the table below by matching appropriate answer choices based on the ma…" at bounding box center [240, 251] width 311 height 37
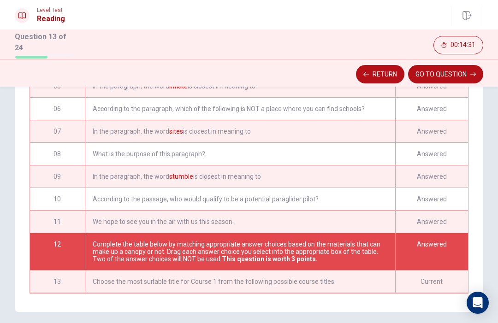
click at [454, 74] on button "GO TO QUESTION" at bounding box center [445, 74] width 75 height 18
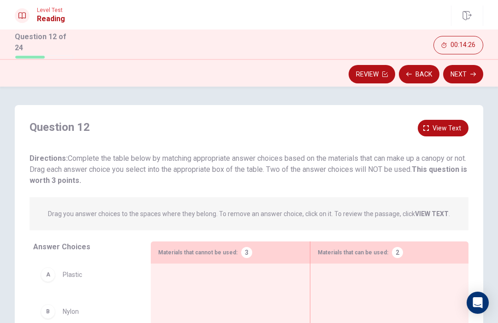
scroll to position [0, 0]
click at [450, 126] on span "View text" at bounding box center [447, 129] width 29 height 12
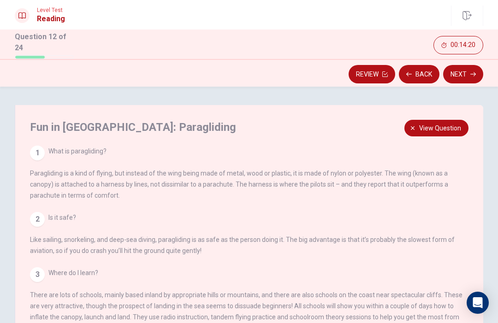
click at [450, 129] on span "View question" at bounding box center [440, 129] width 42 height 12
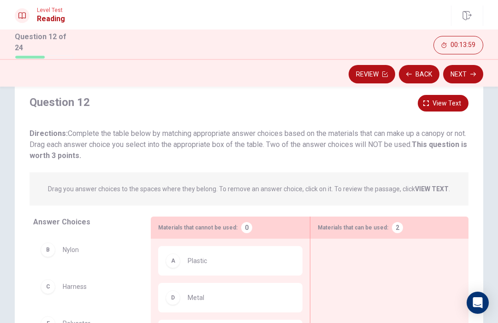
scroll to position [24, 0]
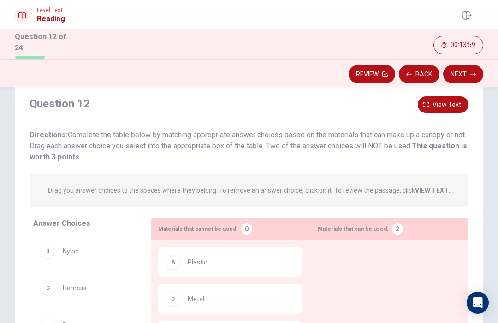
click at [457, 99] on span "View text" at bounding box center [447, 105] width 29 height 12
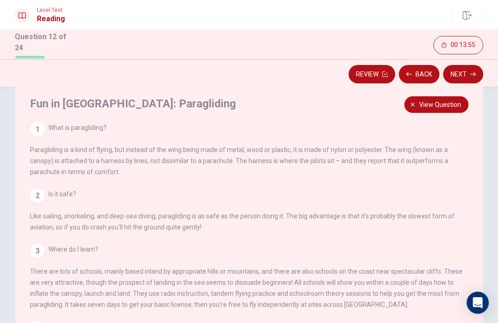
click at [443, 102] on span "View question" at bounding box center [440, 105] width 42 height 12
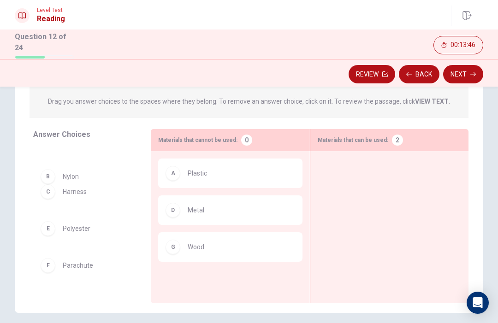
scroll to position [113, 0]
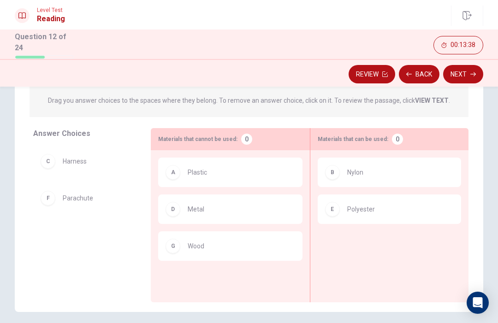
click at [465, 73] on button "Next" at bounding box center [463, 74] width 40 height 18
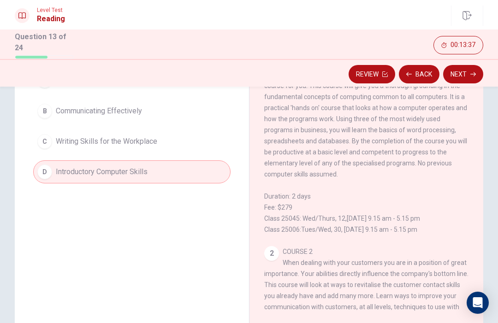
click at [381, 76] on button "Review" at bounding box center [372, 74] width 47 height 18
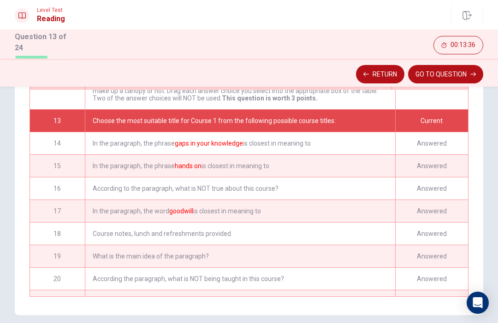
scroll to position [163, 0]
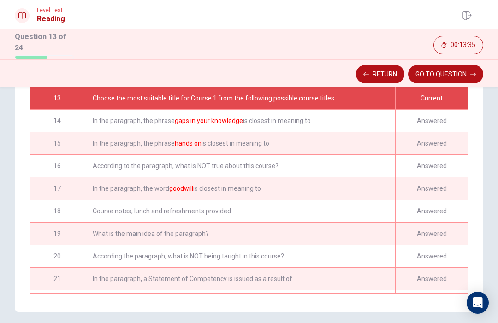
click at [394, 225] on div "What is the main idea of the paragraph?" at bounding box center [240, 234] width 311 height 22
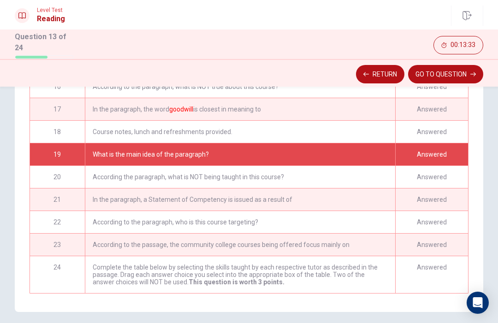
scroll to position [365, 0]
click at [392, 271] on div "Complete the table below by selecting the skills taught by each respective tuto…" at bounding box center [240, 275] width 311 height 37
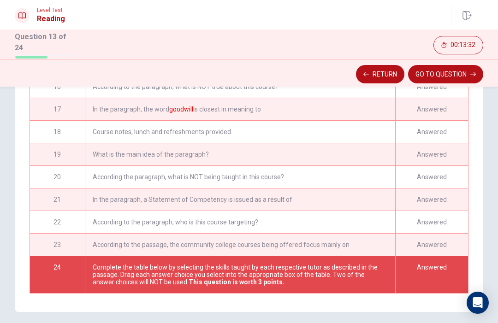
click at [456, 76] on button "GO TO QUESTION" at bounding box center [445, 74] width 75 height 18
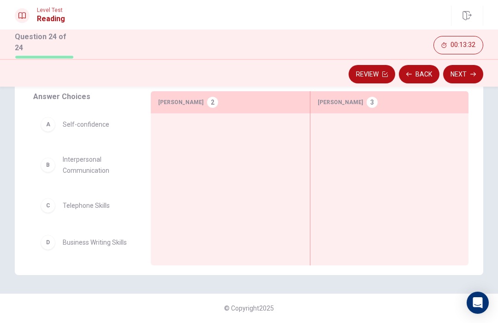
scroll to position [149, 0]
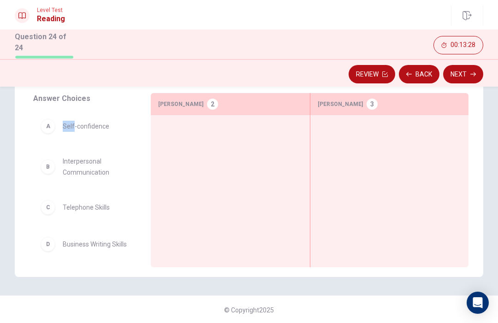
click at [117, 152] on div "B Interpersonal Communication" at bounding box center [84, 167] width 103 height 37
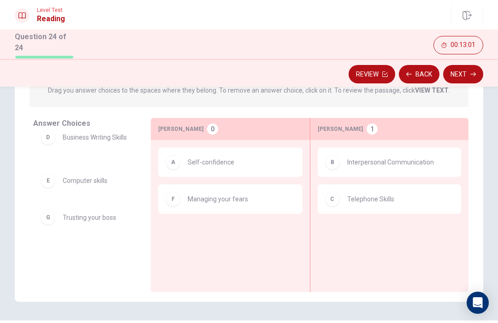
scroll to position [124, 0]
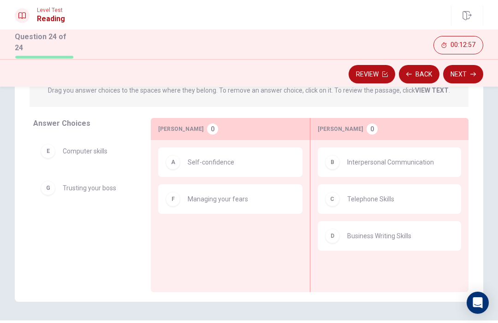
click at [469, 75] on button "Next" at bounding box center [463, 74] width 40 height 18
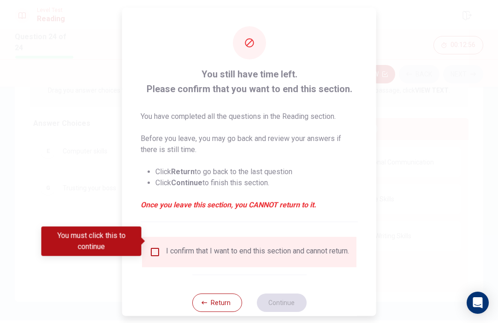
click at [158, 246] on input "You must click this to continue" at bounding box center [154, 251] width 11 height 11
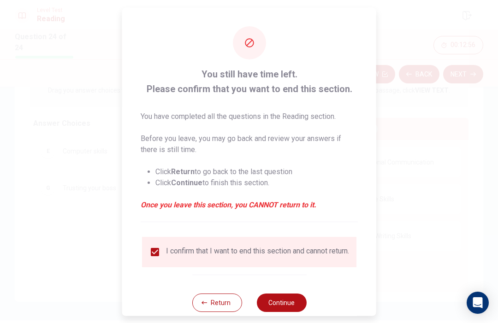
click at [283, 307] on button "Continue" at bounding box center [282, 302] width 50 height 18
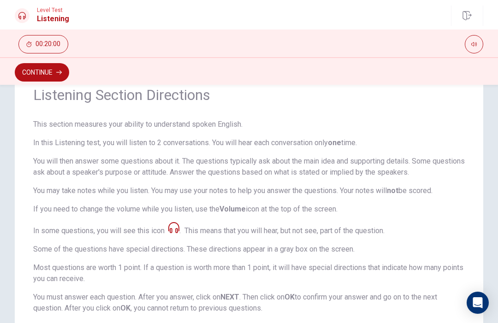
scroll to position [43, 0]
click at [52, 74] on button "Continue" at bounding box center [42, 72] width 54 height 18
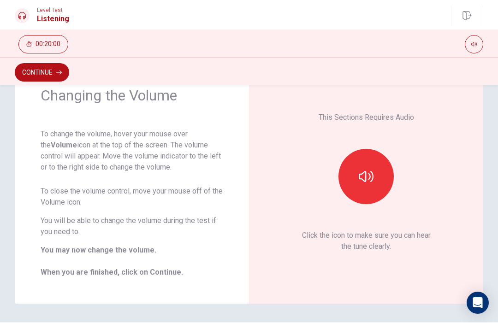
click at [379, 183] on button "button" at bounding box center [366, 176] width 55 height 55
click at [48, 78] on button "Continue" at bounding box center [42, 72] width 54 height 18
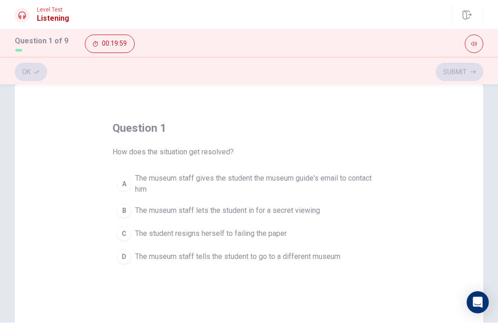
scroll to position [19, 0]
click at [364, 173] on button "A The museum staff gives the student the museum guide's email to contact him" at bounding box center [249, 184] width 273 height 30
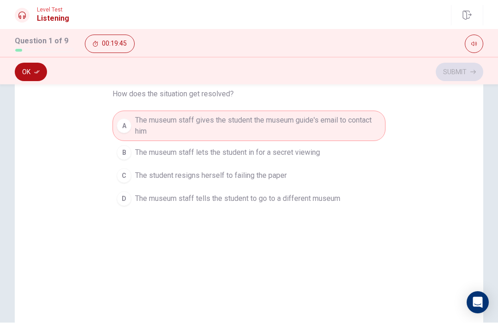
click at [466, 77] on div "Ok Submit" at bounding box center [249, 73] width 469 height 18
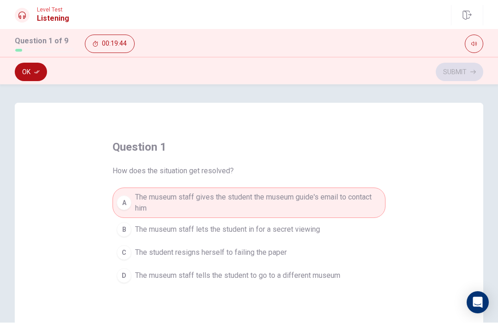
scroll to position [0, 0]
click at [40, 78] on button "Ok" at bounding box center [31, 72] width 32 height 18
click at [313, 233] on span "The museum staff lets the student in for a secret viewing" at bounding box center [227, 230] width 185 height 11
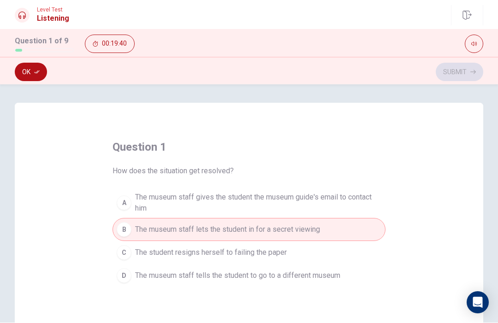
click at [333, 196] on span "The museum staff gives the student the museum guide's email to contact him" at bounding box center [258, 203] width 246 height 22
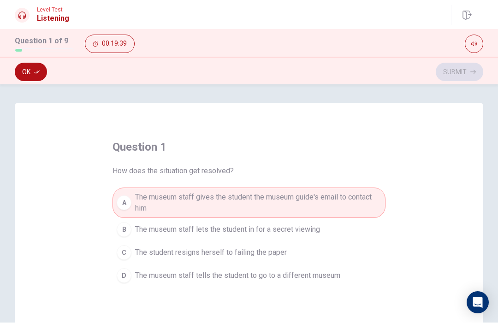
click at [28, 66] on button "Ok" at bounding box center [31, 72] width 32 height 18
click at [466, 67] on button "Submit" at bounding box center [460, 72] width 48 height 18
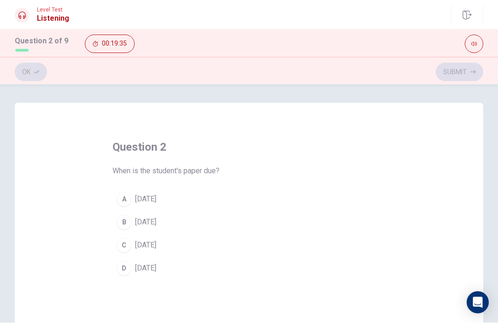
click at [156, 249] on span "[DATE]" at bounding box center [145, 245] width 21 height 11
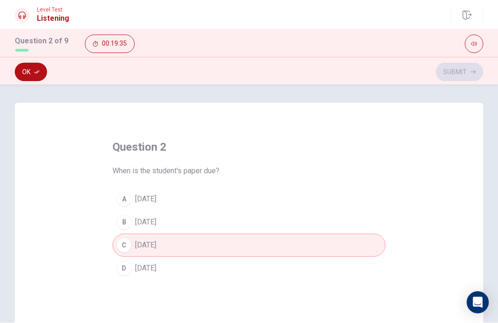
click at [38, 66] on button "Ok" at bounding box center [31, 72] width 32 height 18
click at [462, 70] on button "Submit" at bounding box center [460, 72] width 48 height 18
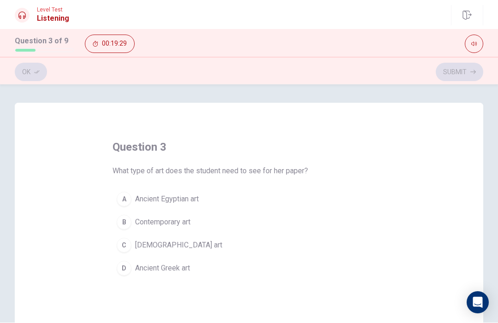
click at [201, 245] on button "C Native American art" at bounding box center [249, 245] width 273 height 23
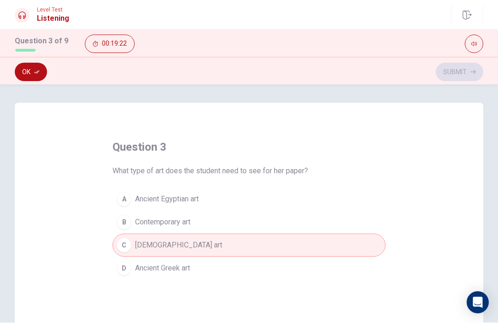
click at [35, 72] on icon "button" at bounding box center [37, 73] width 6 height 6
click at [467, 80] on button "Submit" at bounding box center [460, 72] width 48 height 18
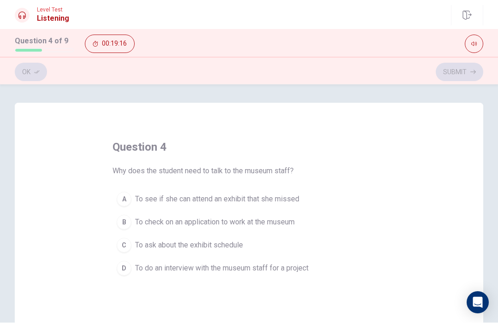
click at [291, 212] on button "B To check on an application to work at the museum" at bounding box center [249, 222] width 273 height 23
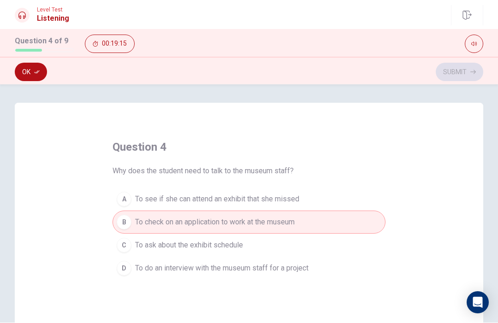
click at [290, 196] on span "To see if she can attend an exhibit that she missed" at bounding box center [217, 199] width 164 height 11
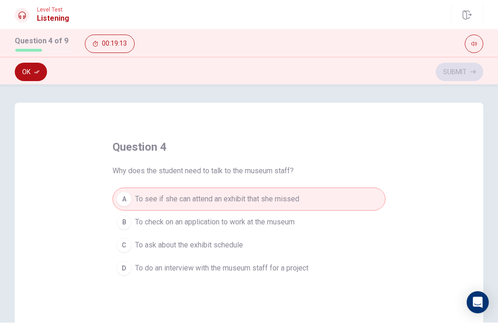
click at [35, 72] on icon "button" at bounding box center [37, 73] width 6 height 6
click at [466, 68] on button "Submit" at bounding box center [460, 72] width 48 height 18
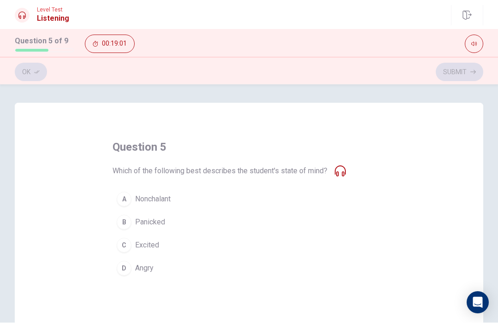
click at [178, 213] on button "B Panicked" at bounding box center [249, 222] width 273 height 23
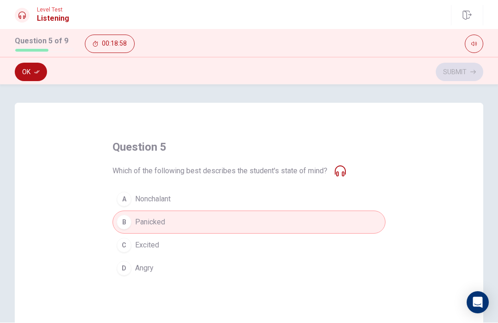
click at [30, 69] on button "Ok" at bounding box center [31, 72] width 32 height 18
click at [462, 68] on button "Submit" at bounding box center [460, 72] width 48 height 18
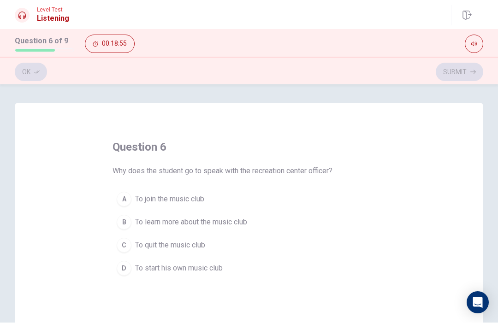
click at [300, 191] on button "A To join the music club" at bounding box center [249, 199] width 273 height 23
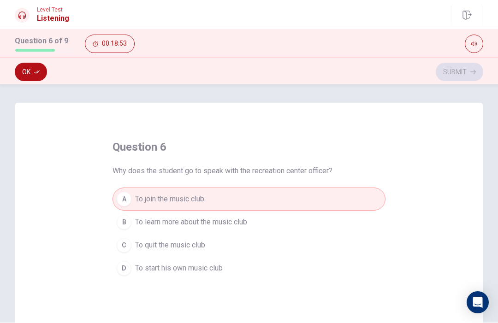
click at [29, 79] on button "Ok" at bounding box center [31, 72] width 32 height 18
click at [457, 67] on button "Submit" at bounding box center [460, 72] width 48 height 18
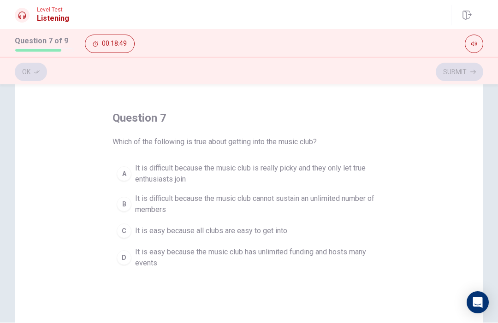
scroll to position [30, 0]
click at [394, 200] on div "question 7 Which of the following is true about getting into the music club? A …" at bounding box center [249, 234] width 469 height 321
click at [354, 199] on span "It is difficult because the music club cannot sustain an unlimited number of me…" at bounding box center [258, 204] width 246 height 22
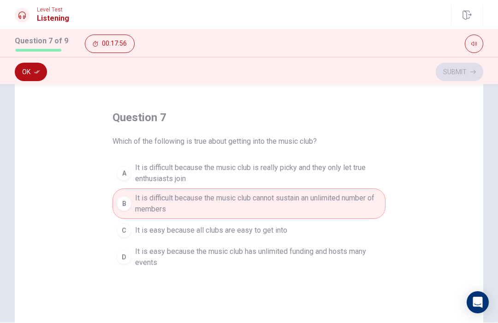
click at [35, 78] on button "Ok" at bounding box center [31, 72] width 32 height 18
click at [466, 71] on button "Submit" at bounding box center [460, 72] width 48 height 18
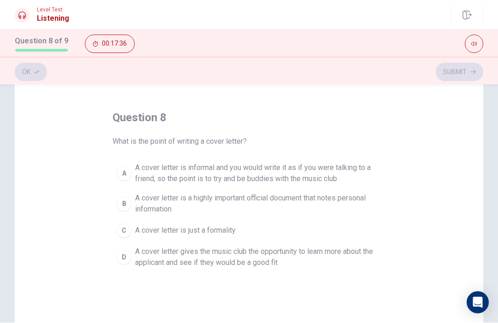
click at [328, 272] on button "D A cover letter gives the music club the opportunity to learn more about the a…" at bounding box center [249, 258] width 273 height 30
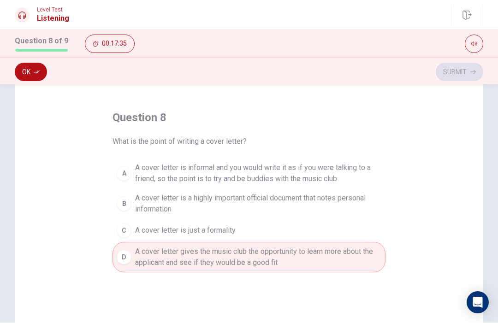
click at [44, 72] on button "Ok" at bounding box center [31, 72] width 32 height 18
click at [460, 71] on button "Submit" at bounding box center [460, 72] width 48 height 18
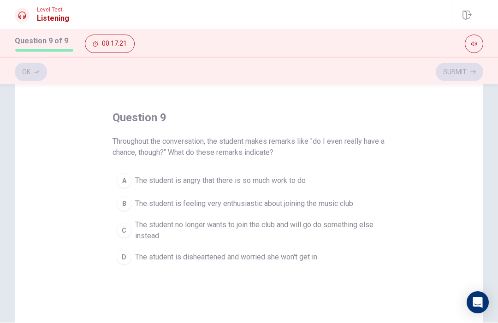
click at [291, 263] on button "D The student is disheartened and worried she won't get in" at bounding box center [249, 257] width 273 height 23
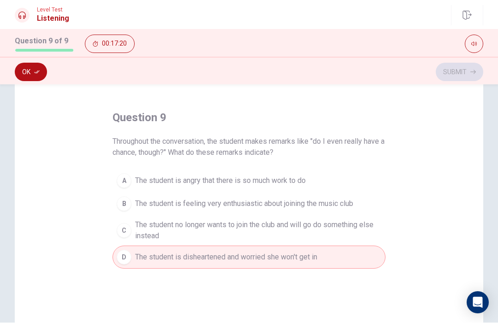
click at [25, 64] on button "Ok" at bounding box center [31, 72] width 32 height 18
click at [449, 77] on button "Submit" at bounding box center [460, 72] width 48 height 18
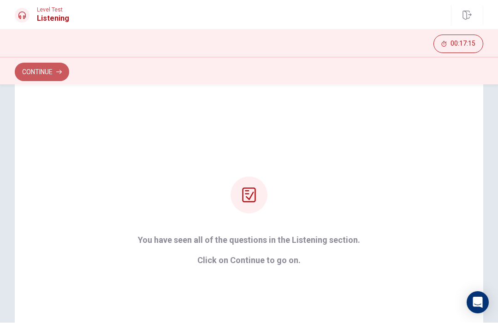
click at [38, 80] on button "Continue" at bounding box center [42, 72] width 54 height 18
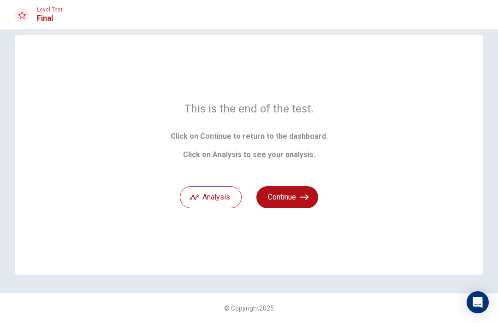
scroll to position [12, 0]
click at [305, 203] on button "Continue" at bounding box center [288, 198] width 62 height 22
